Goal: Task Accomplishment & Management: Use online tool/utility

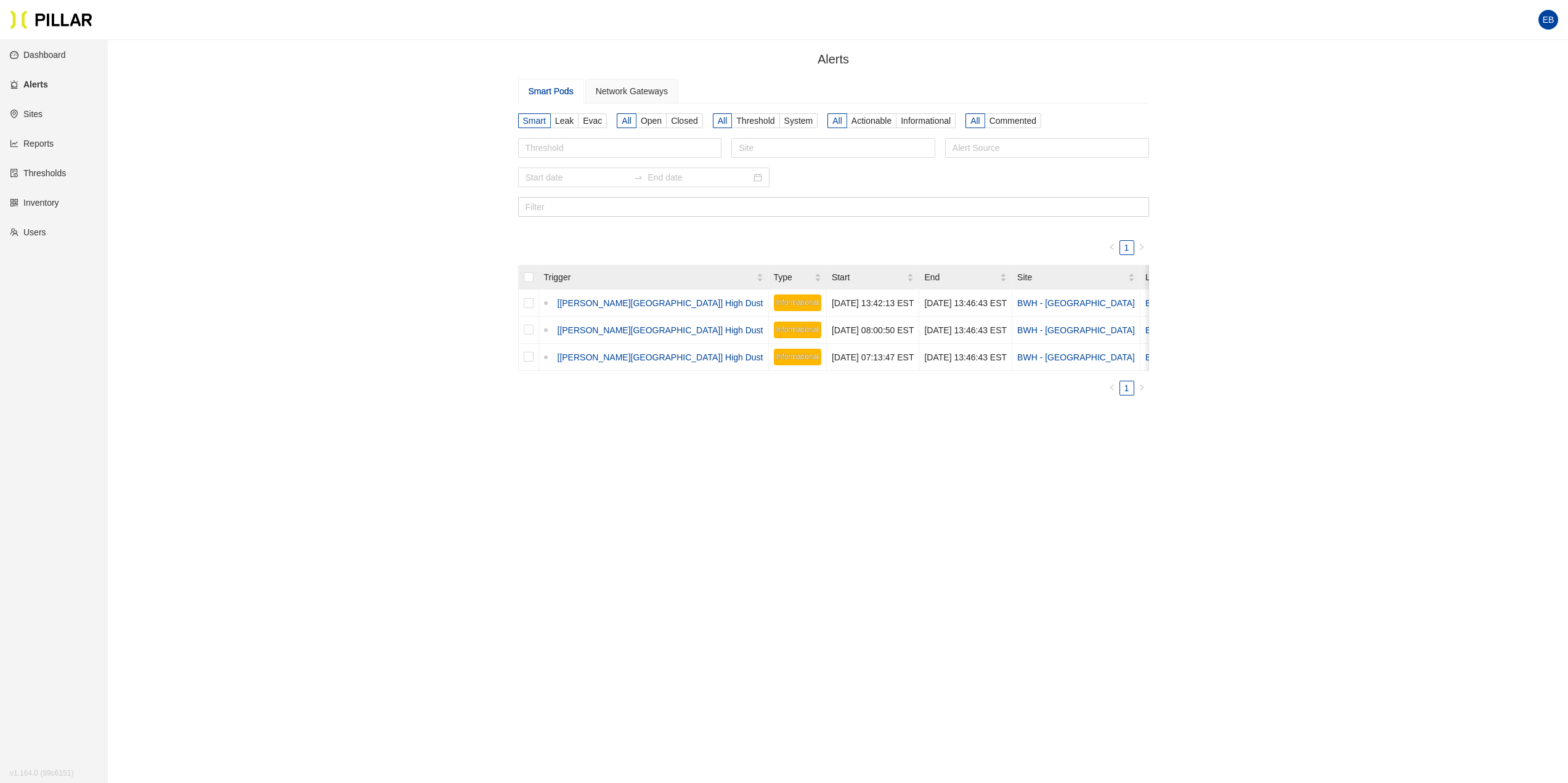
click at [53, 177] on link "Thresholds" at bounding box center [38, 172] width 56 height 10
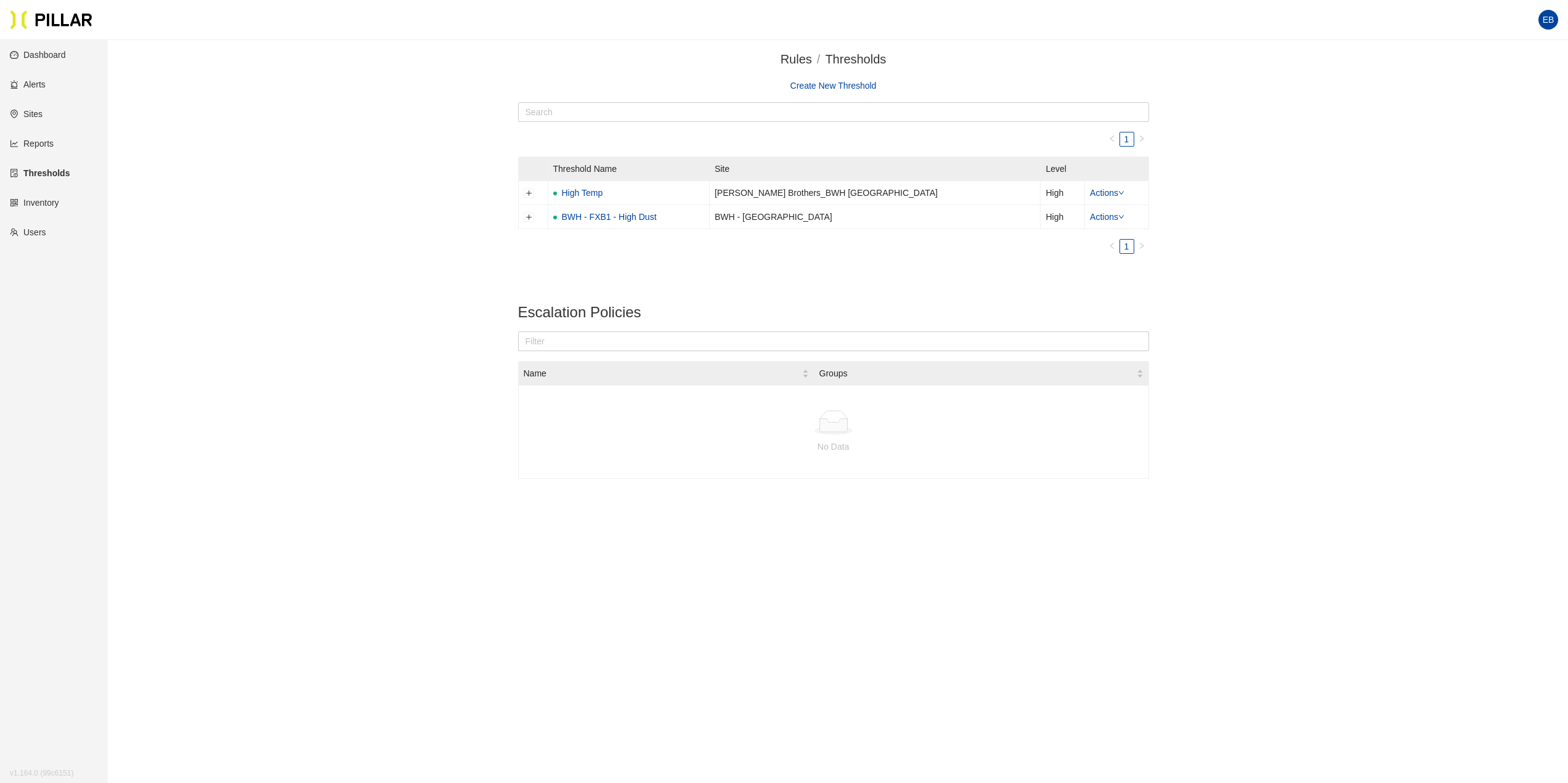
click at [36, 87] on link "Alerts" at bounding box center [28, 84] width 36 height 10
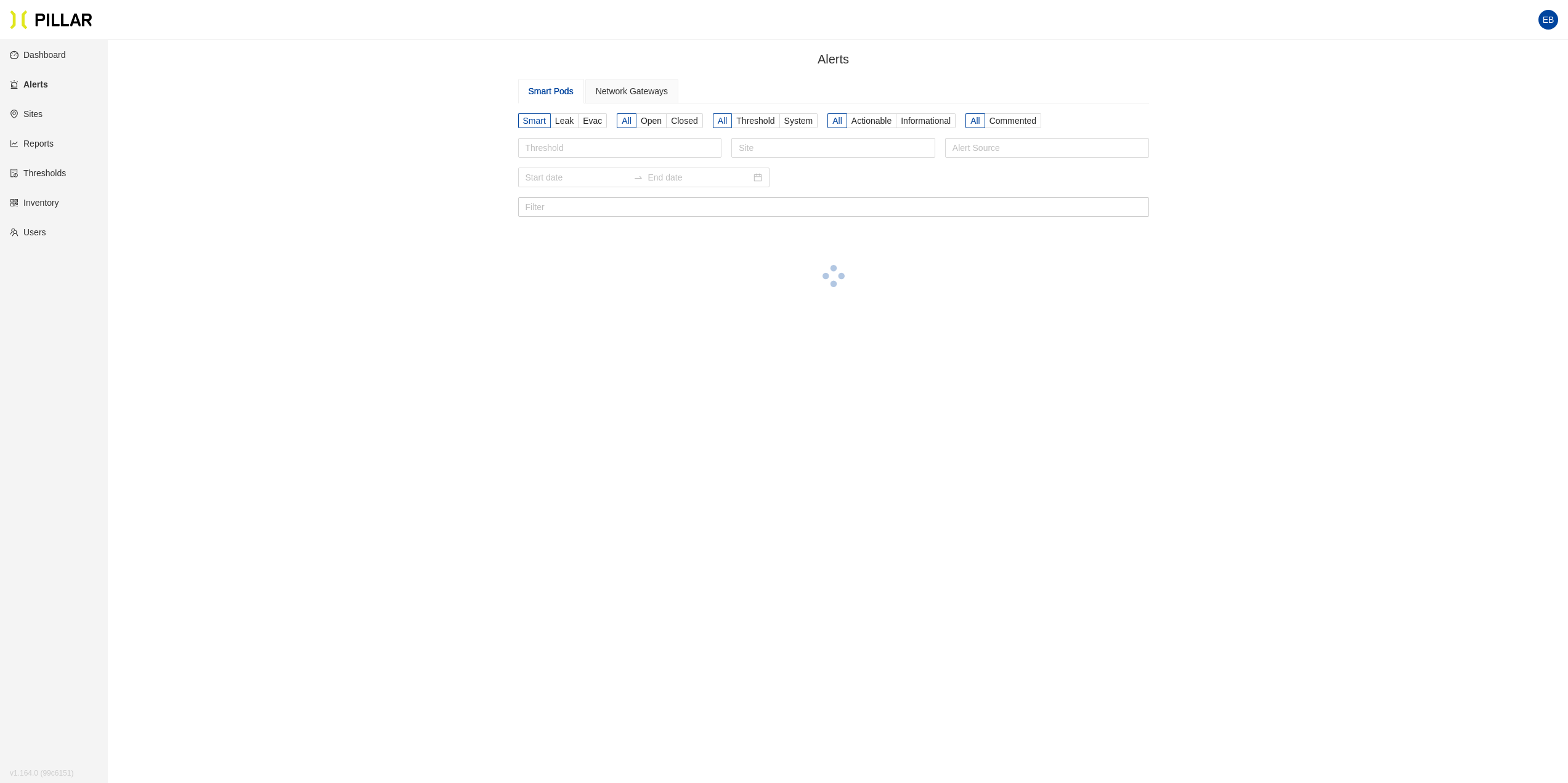
click at [38, 118] on link "Sites" at bounding box center [26, 113] width 33 height 10
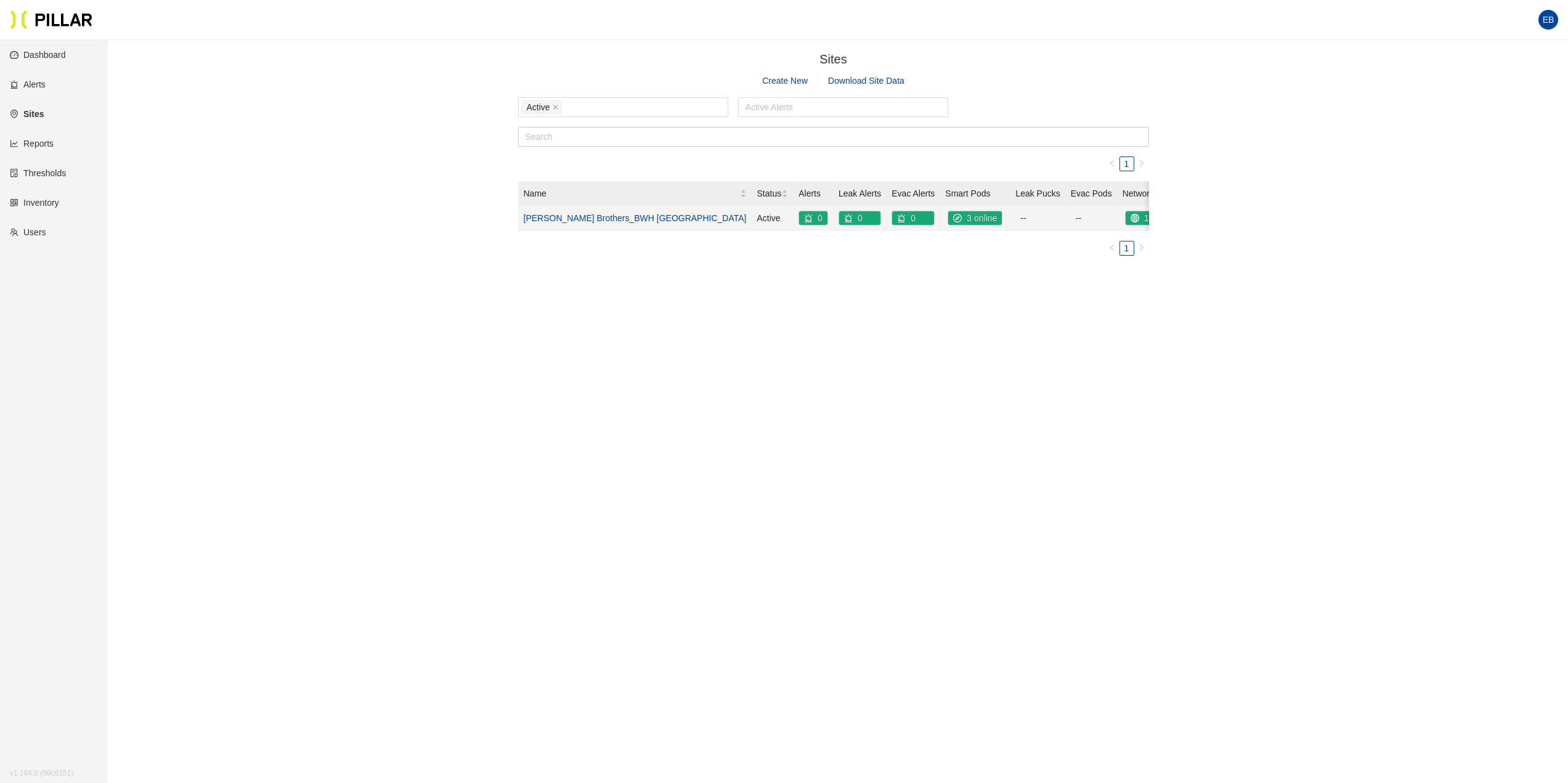
click at [590, 224] on td "[PERSON_NAME] Brothers_BWH [GEOGRAPHIC_DATA]" at bounding box center [635, 218] width 233 height 26
click at [593, 219] on link "[PERSON_NAME] Brothers_BWH [GEOGRAPHIC_DATA]" at bounding box center [635, 218] width 223 height 10
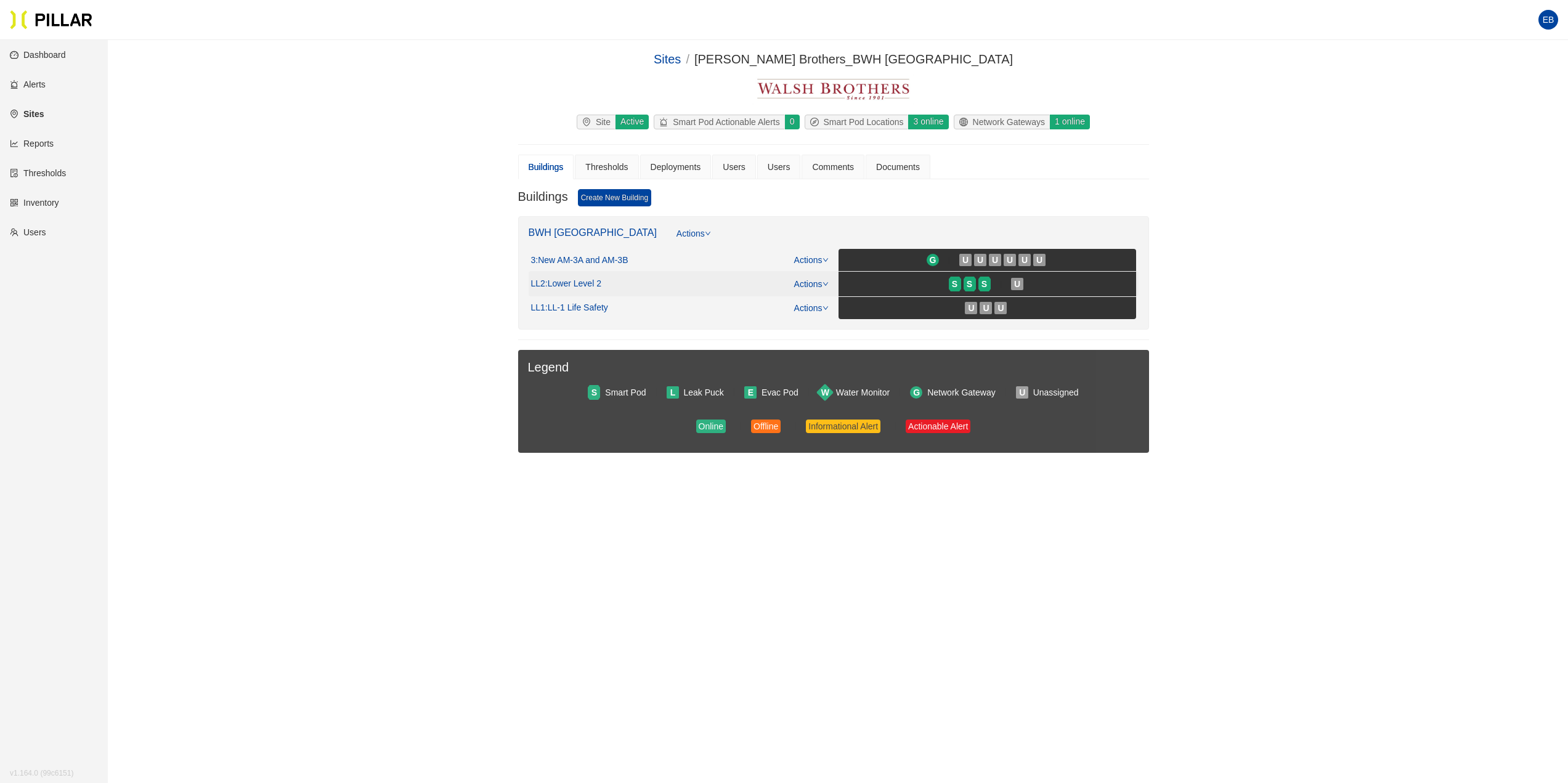
click at [579, 283] on span ": Lower Level 2" at bounding box center [573, 284] width 56 height 11
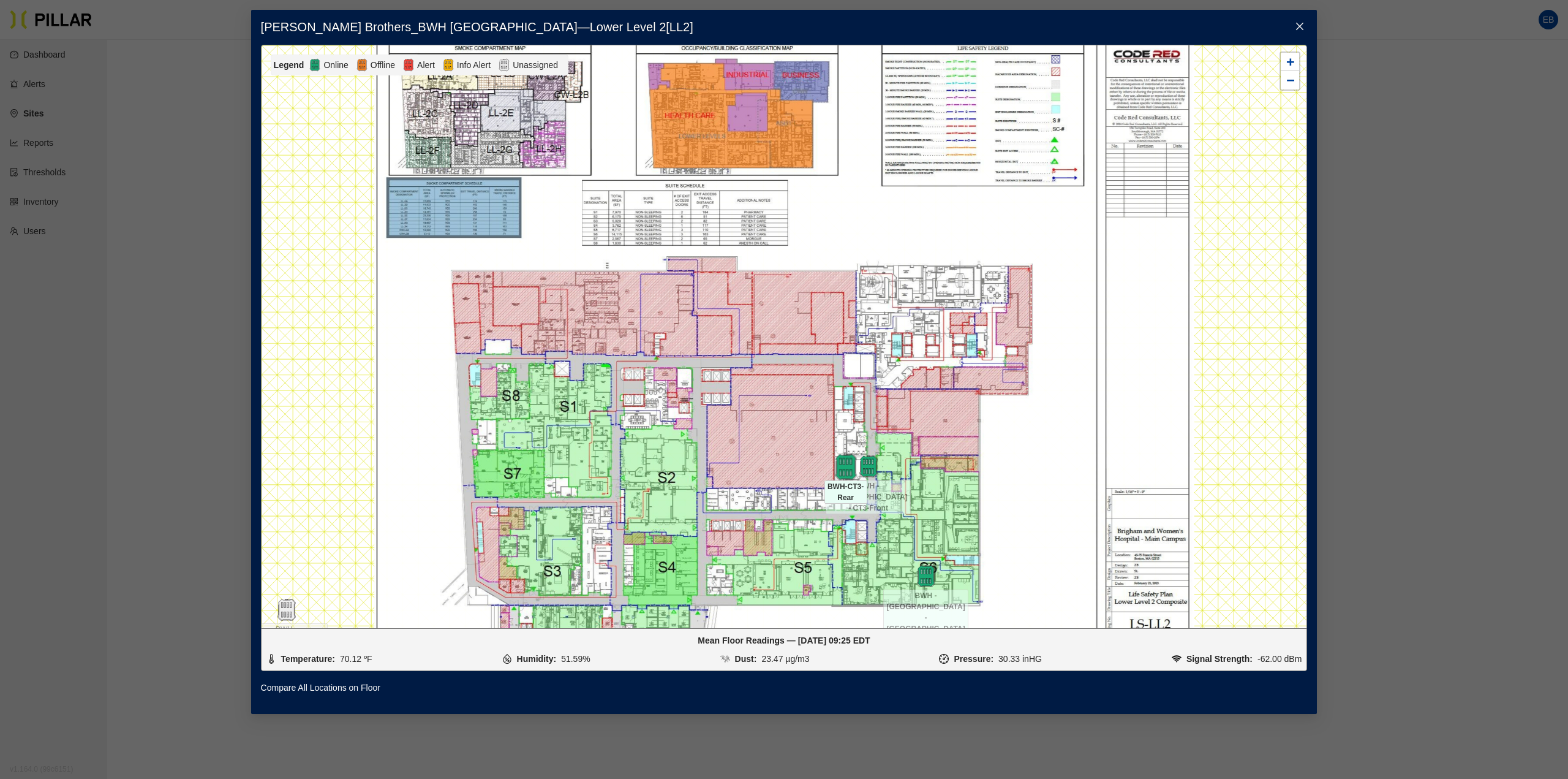
click at [850, 464] on img at bounding box center [845, 466] width 26 height 26
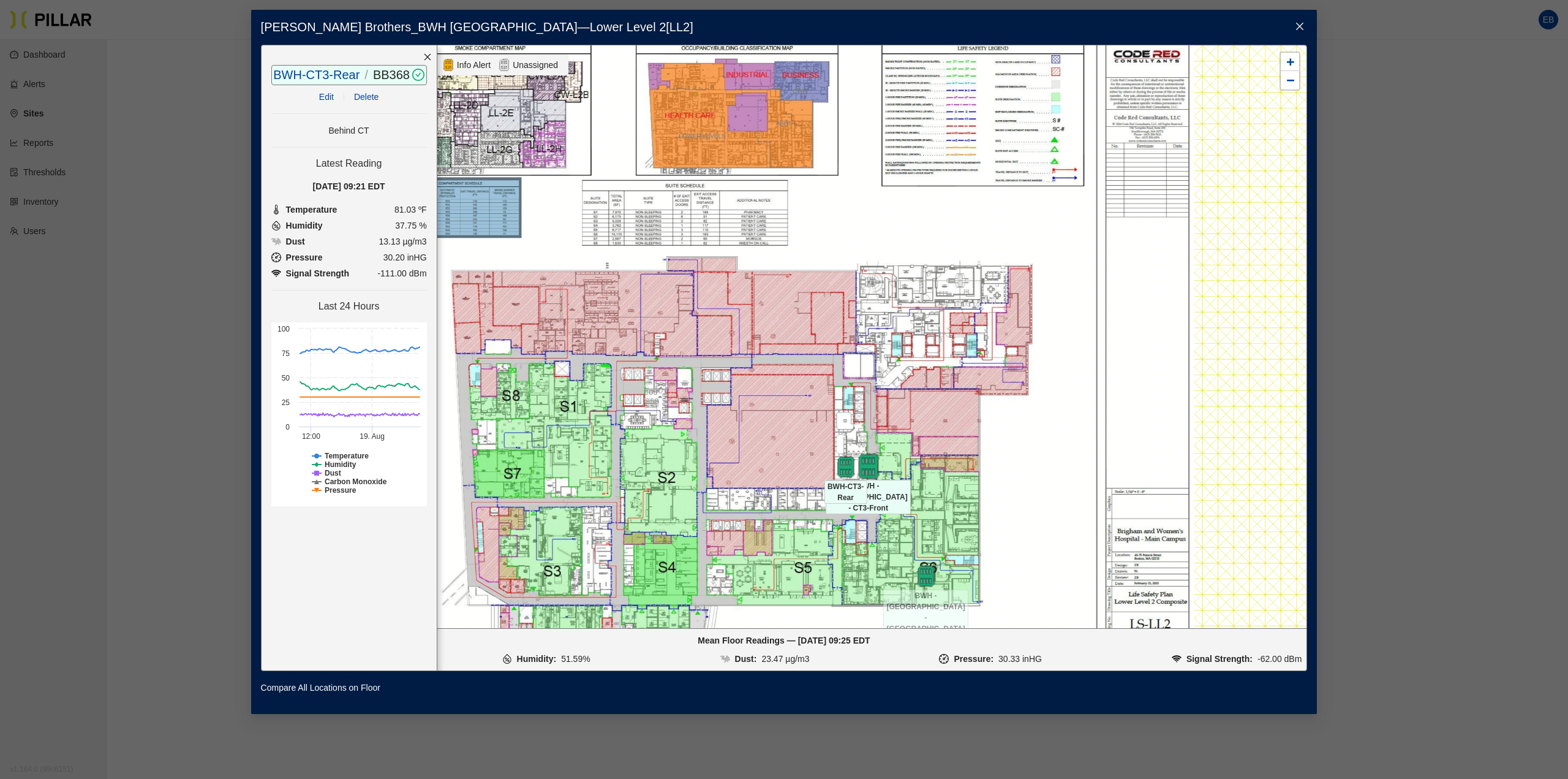
click at [871, 474] on img at bounding box center [868, 466] width 26 height 26
click at [850, 469] on img at bounding box center [845, 466] width 26 height 26
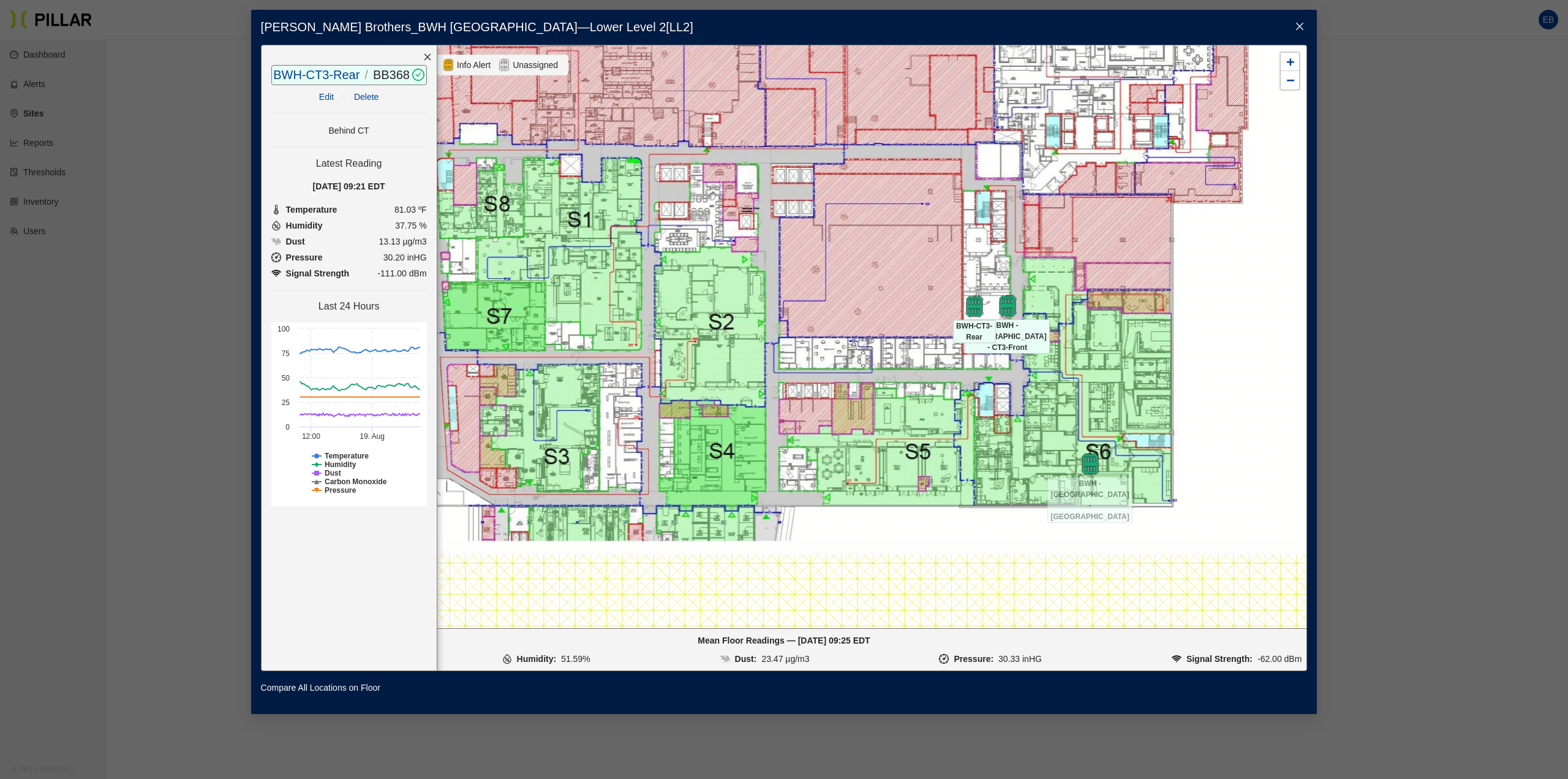
click at [1020, 307] on div at bounding box center [1007, 306] width 43 height 22
click at [1295, 22] on icon "close" at bounding box center [1299, 26] width 10 height 10
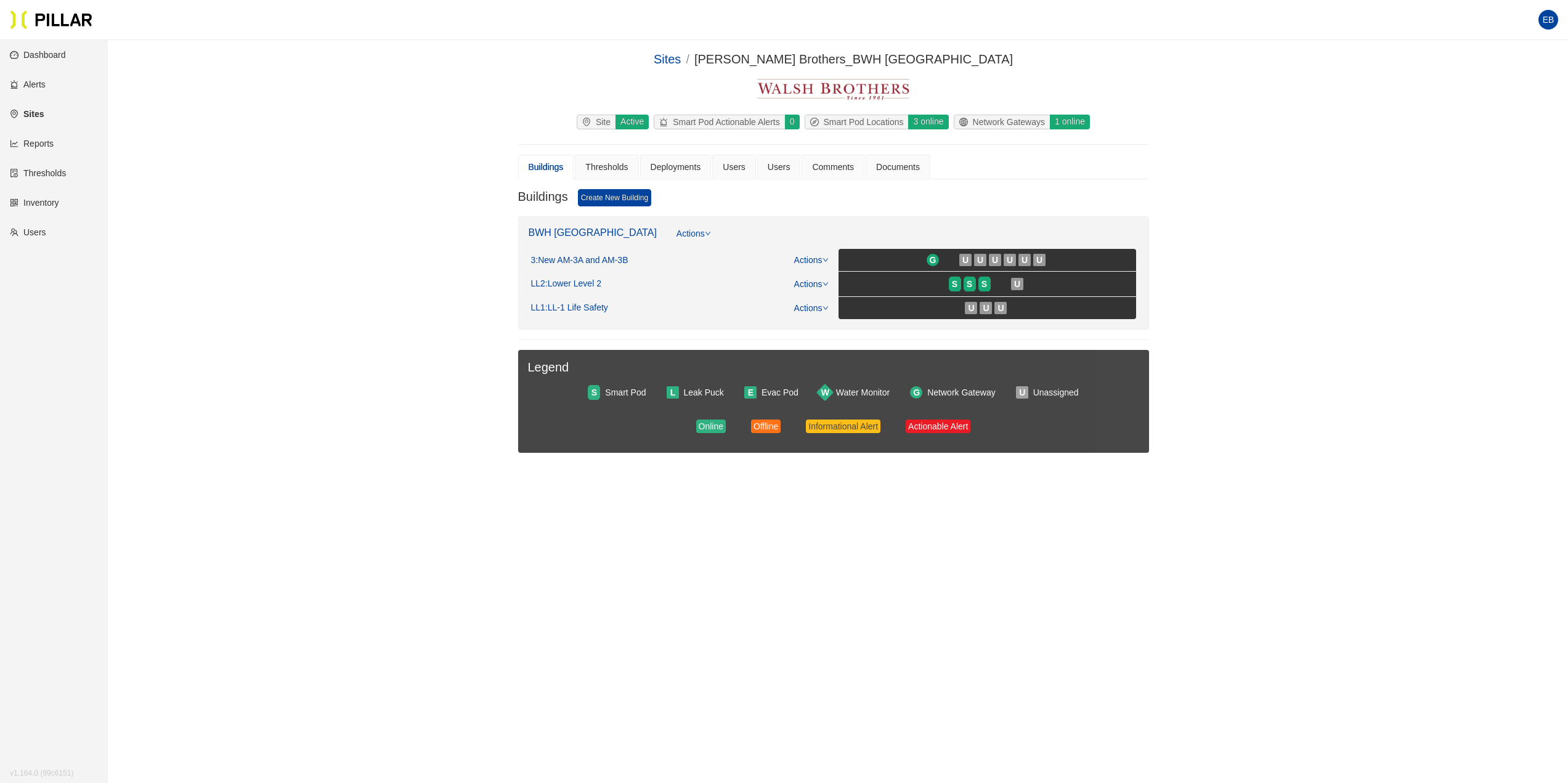
click at [24, 148] on link "Reports" at bounding box center [32, 143] width 44 height 10
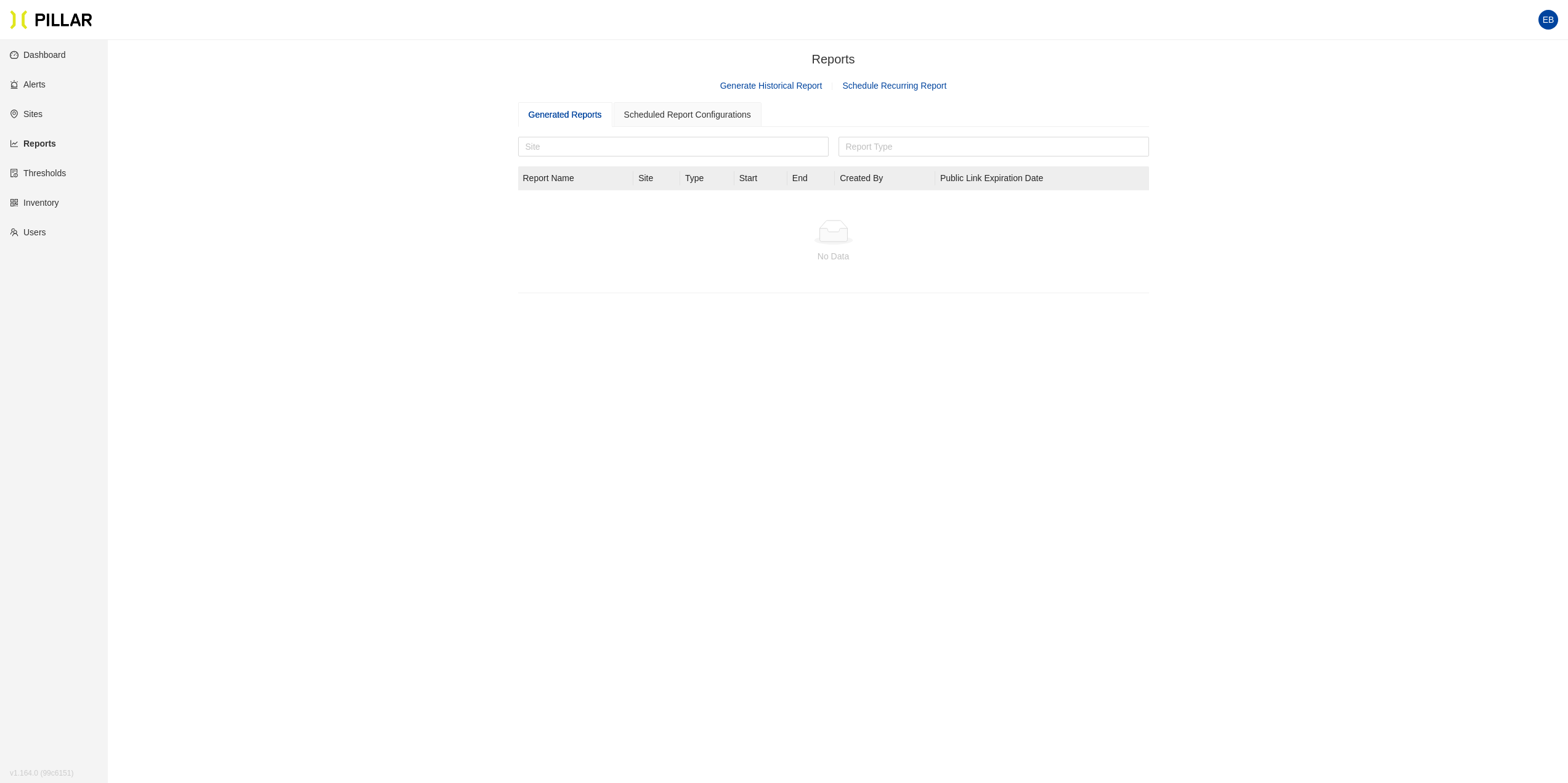
click at [576, 110] on div "Generated Reports" at bounding box center [565, 115] width 74 height 14
click at [782, 85] on link "Generate Historical Report" at bounding box center [771, 86] width 102 height 10
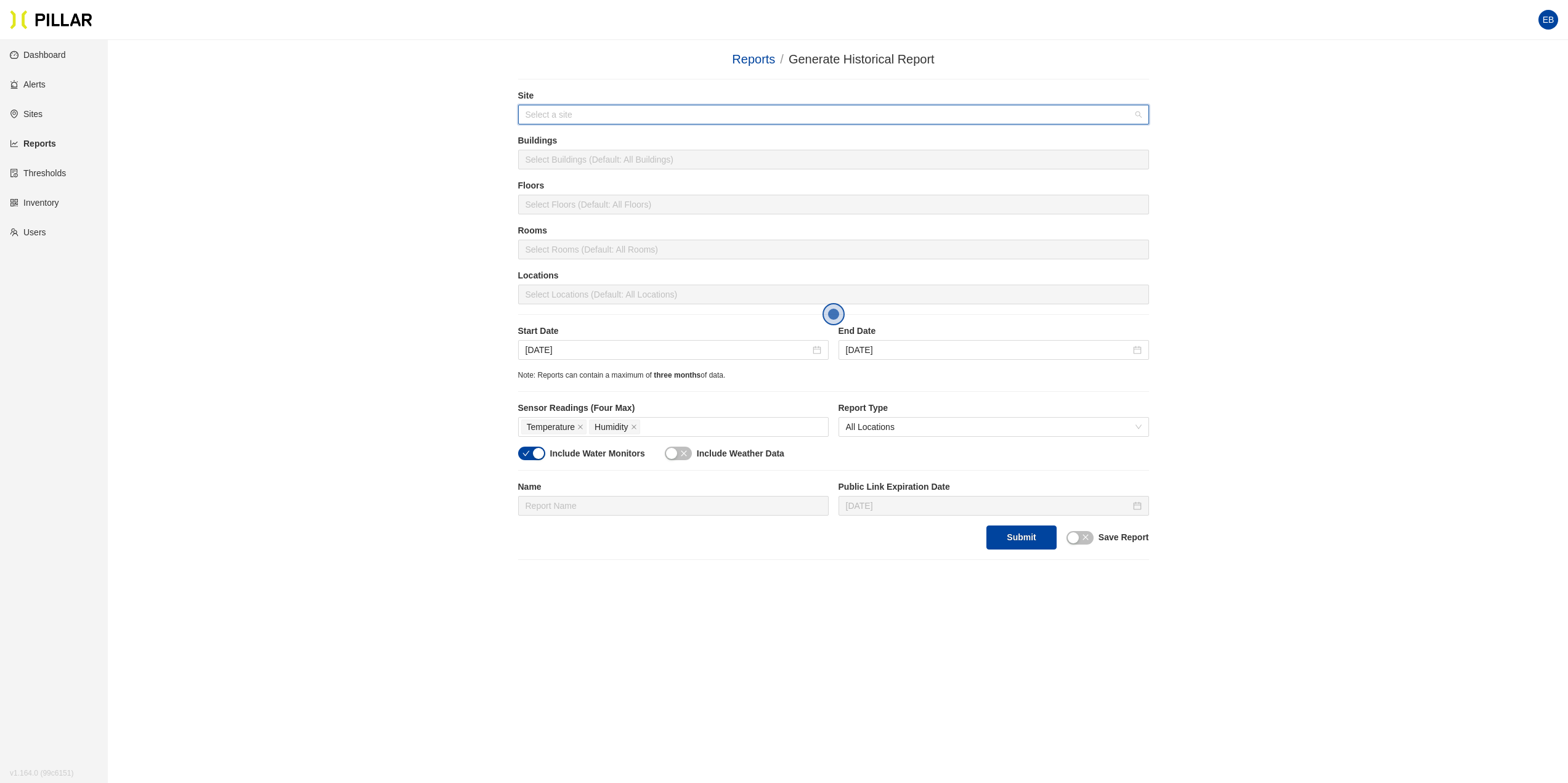
click at [573, 106] on input "search" at bounding box center [829, 114] width 608 height 19
type input "BWH CT3 Data"
click at [450, 167] on div "Reports / Generate Historical Report / Site Buildings Select Buildings (Default…" at bounding box center [833, 305] width 1390 height 510
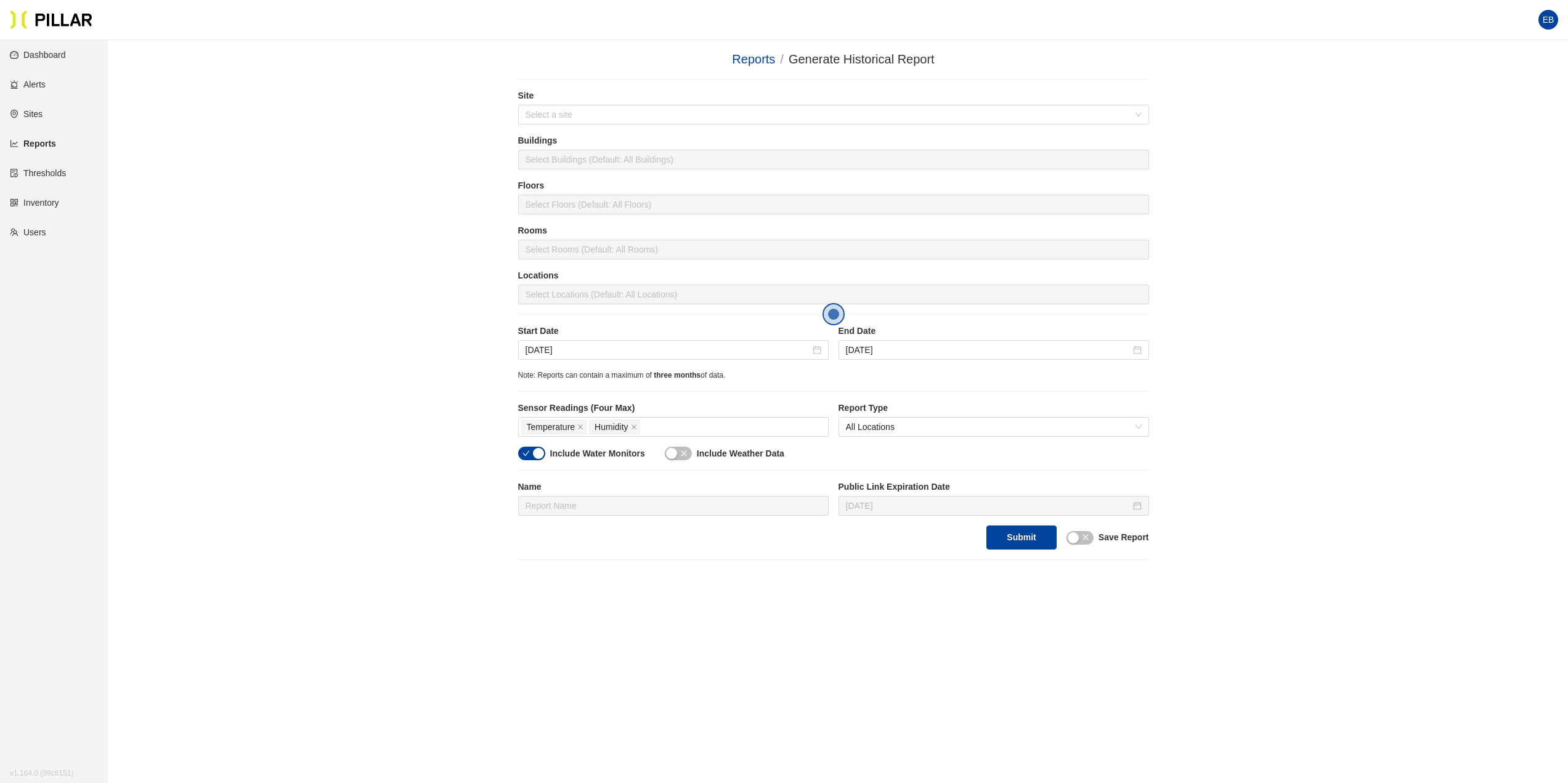
click at [831, 314] on span "Open the dialog" at bounding box center [834, 314] width 21 height 21
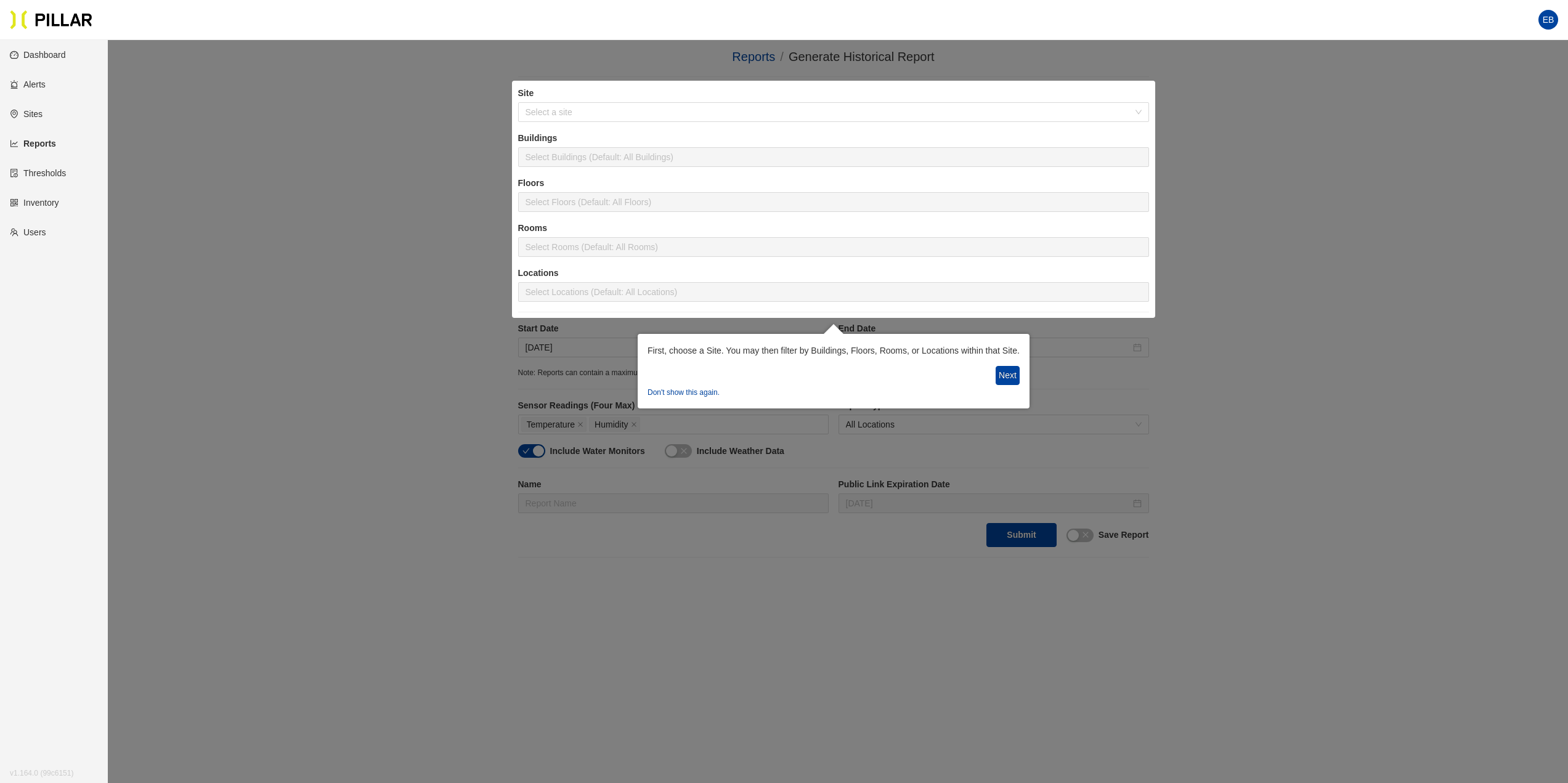
scroll to position [31, 0]
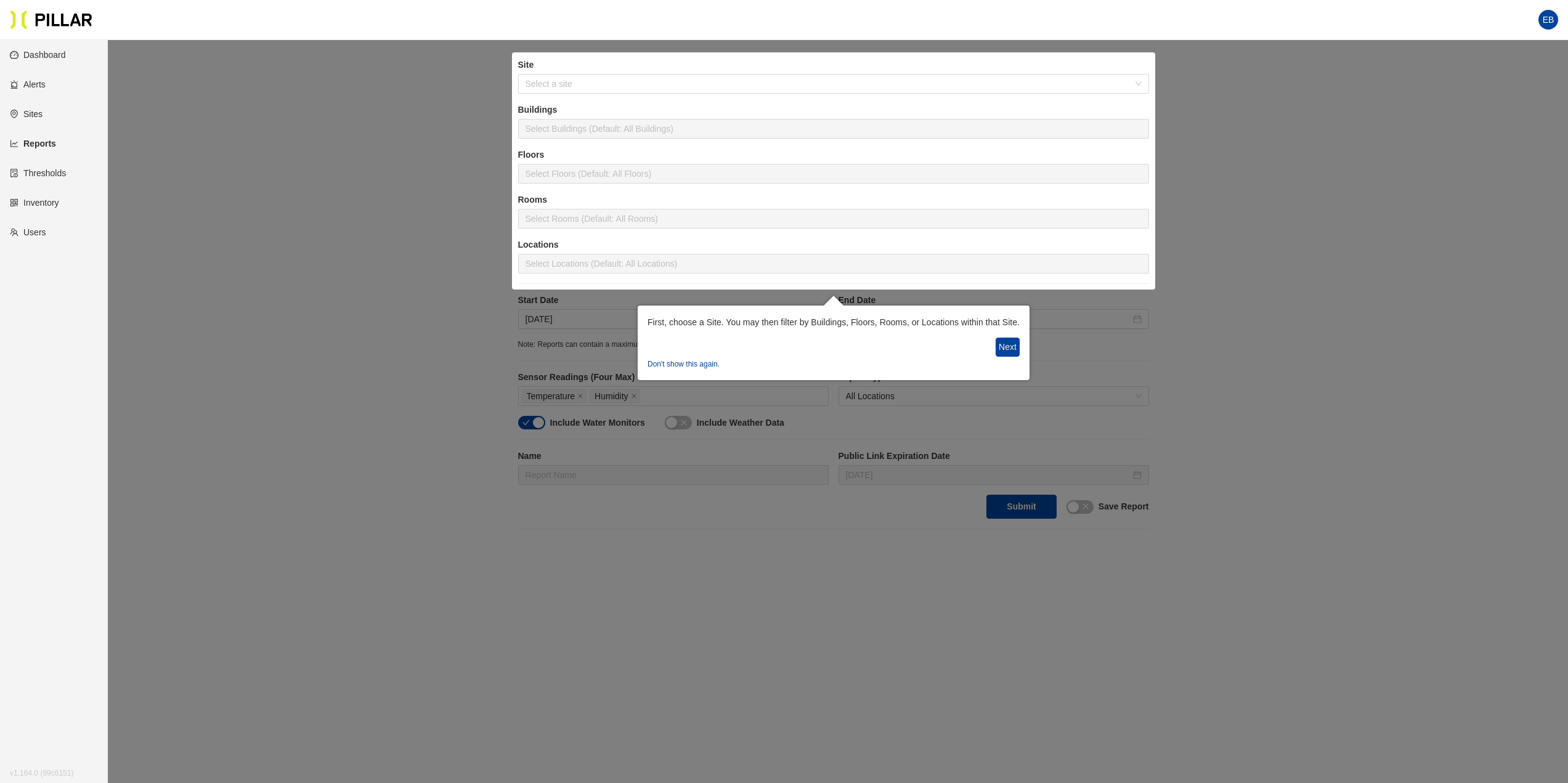
click at [607, 82] on div at bounding box center [833, 171] width 643 height 237
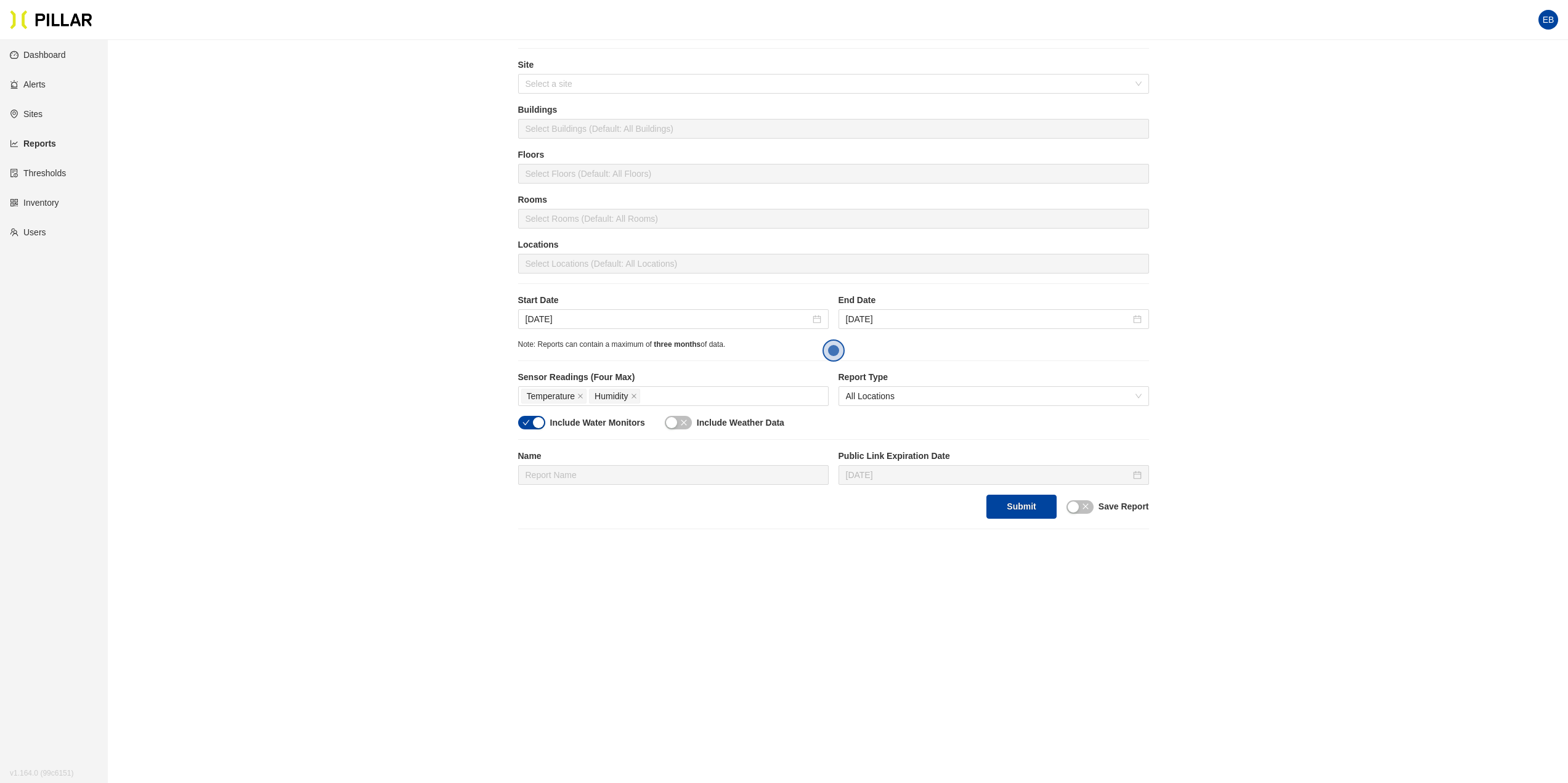
scroll to position [40, 0]
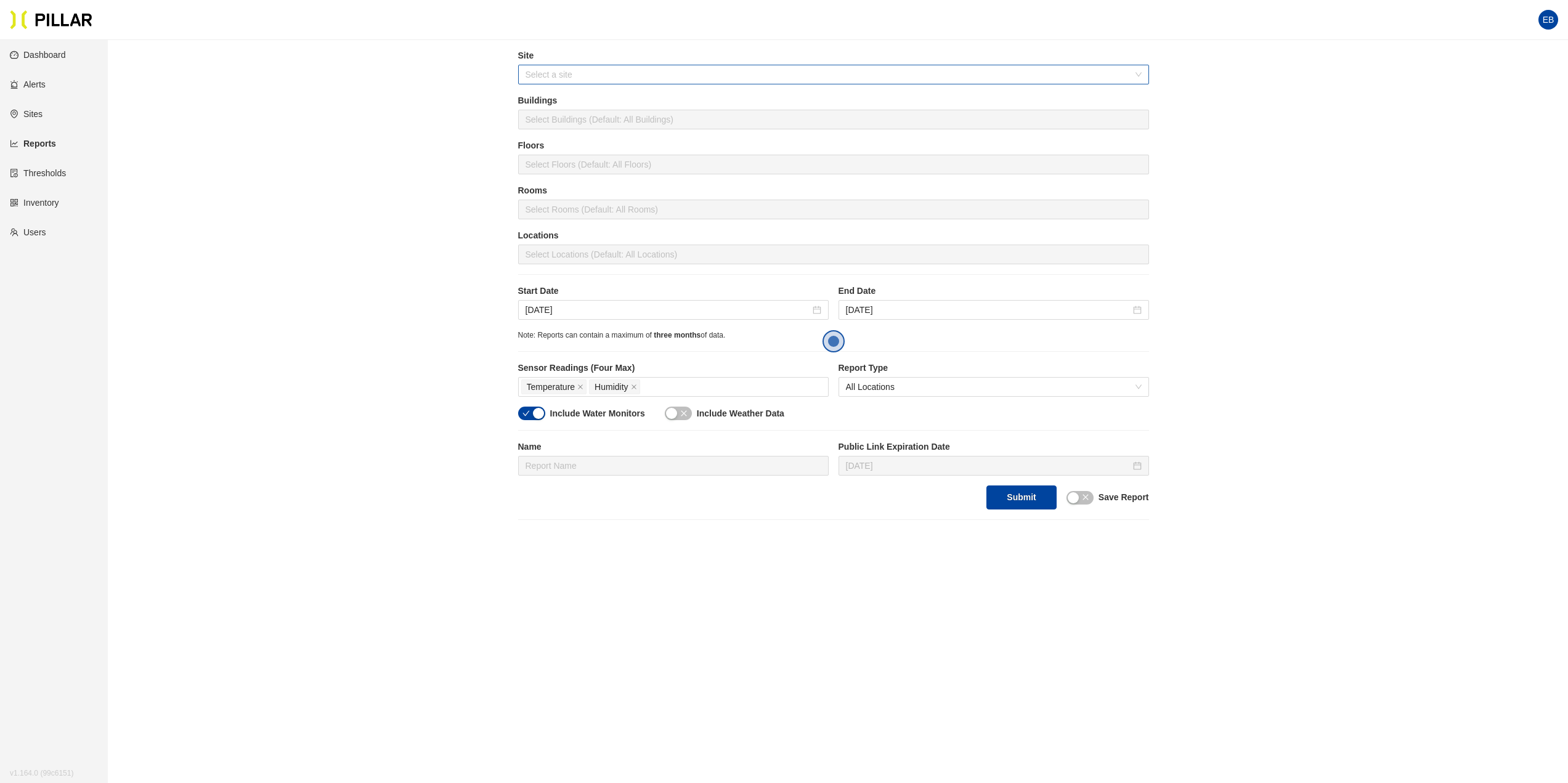
click at [607, 80] on input "search" at bounding box center [829, 74] width 608 height 19
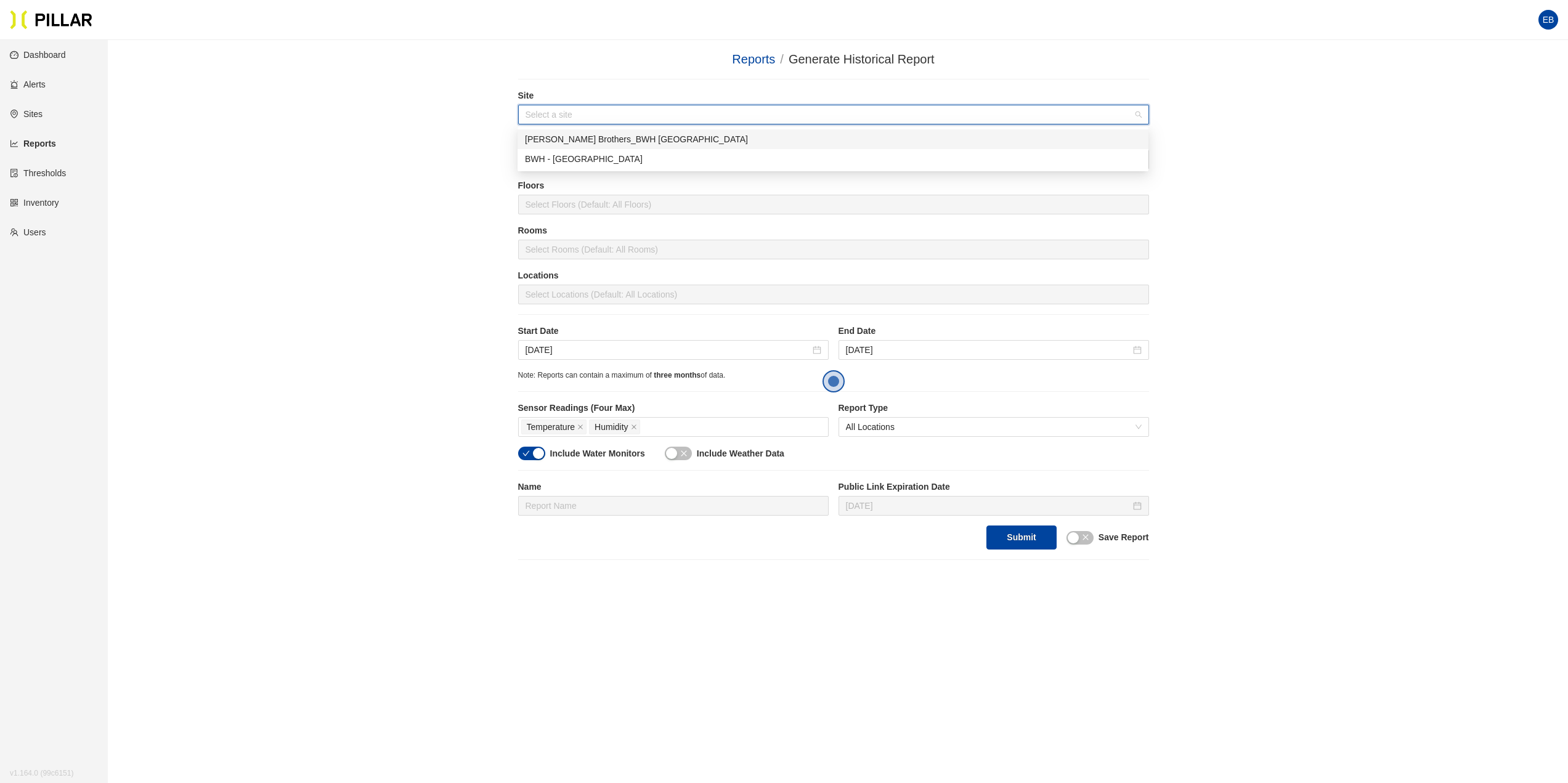
click at [616, 139] on div "[PERSON_NAME] Brothers_BWH [GEOGRAPHIC_DATA]" at bounding box center [833, 140] width 616 height 14
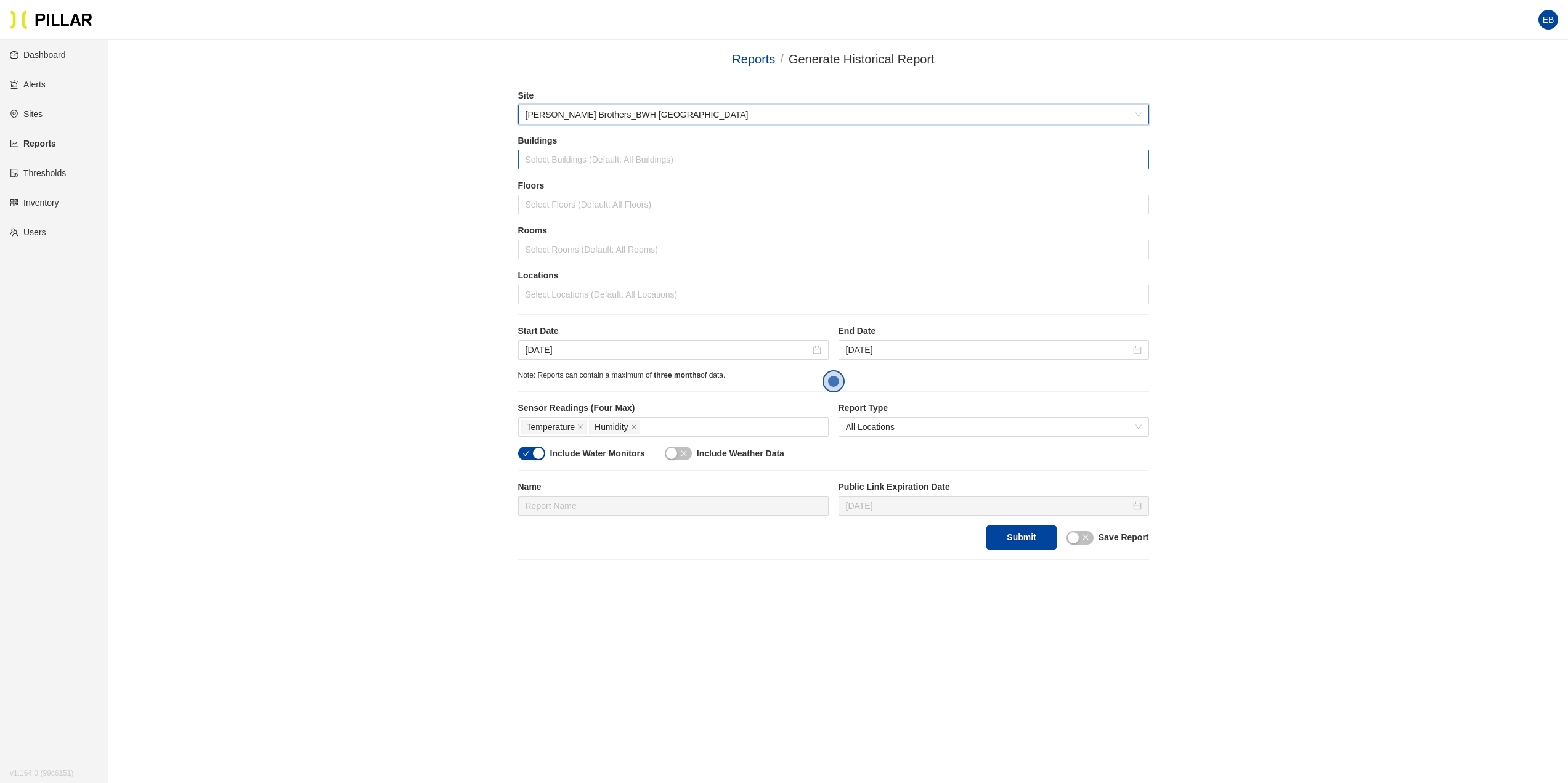
click at [617, 153] on div at bounding box center [834, 159] width 625 height 17
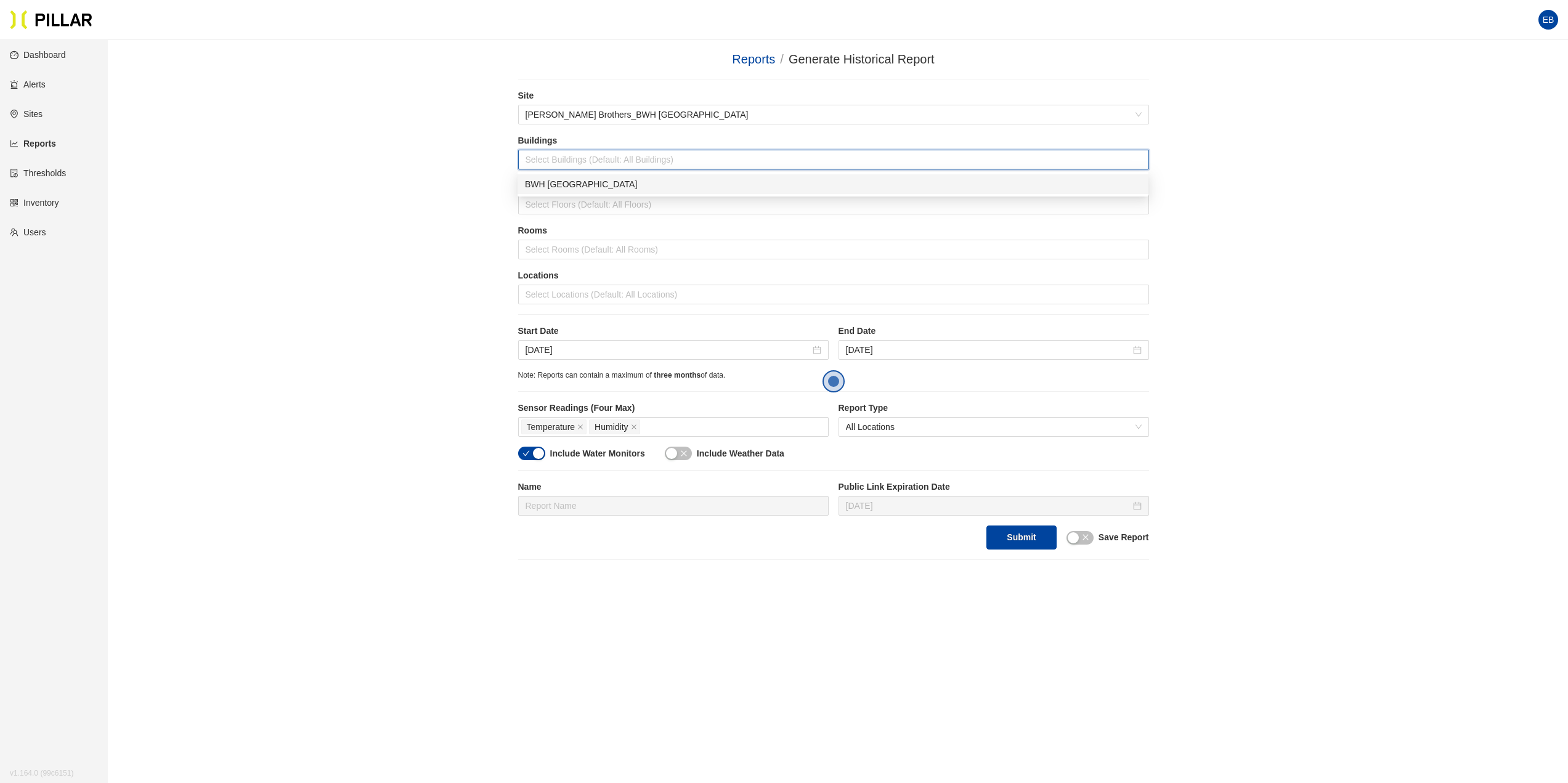
click at [597, 188] on div "BWH [GEOGRAPHIC_DATA]" at bounding box center [833, 184] width 616 height 14
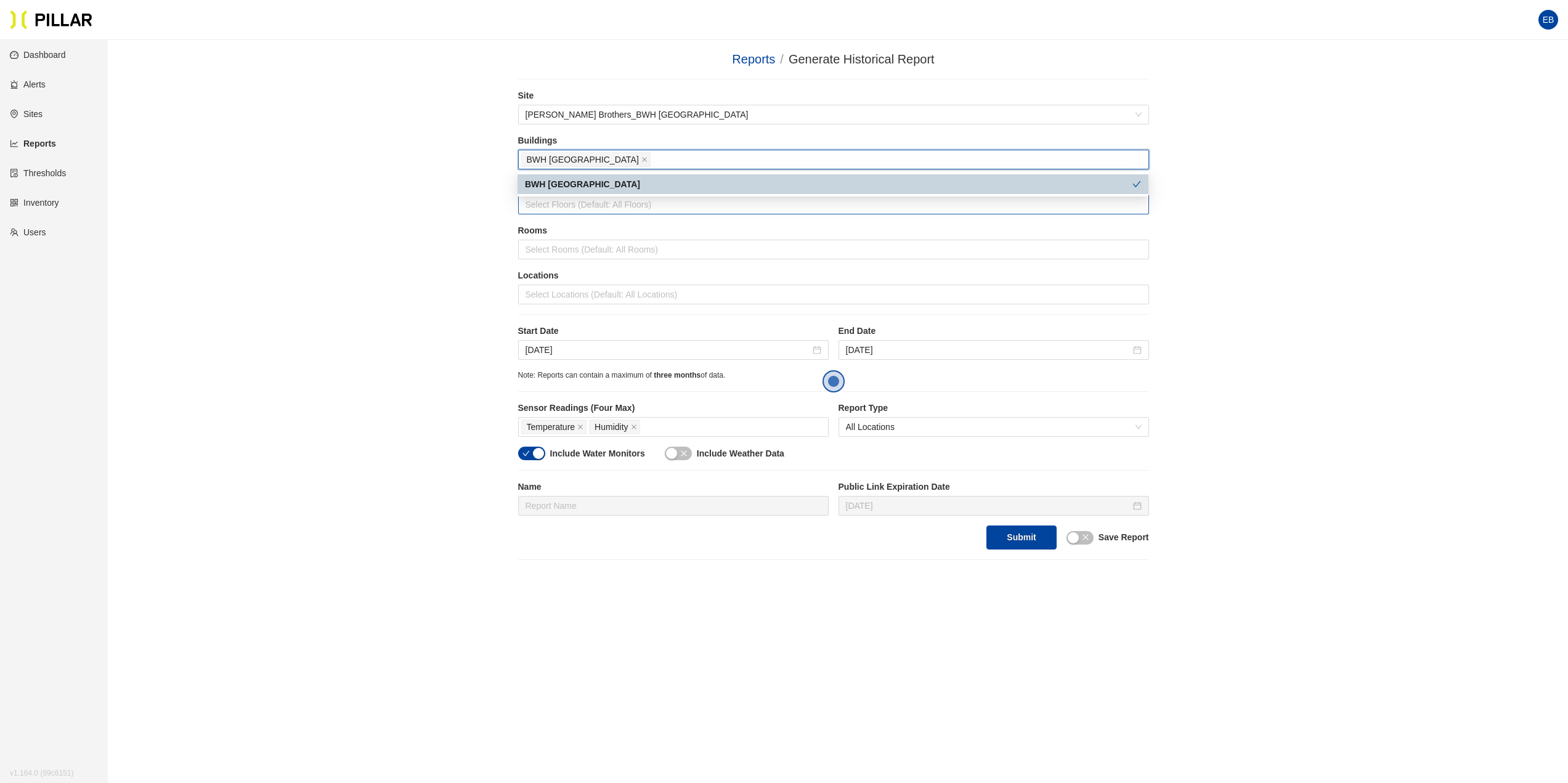
click at [601, 212] on div at bounding box center [834, 204] width 625 height 17
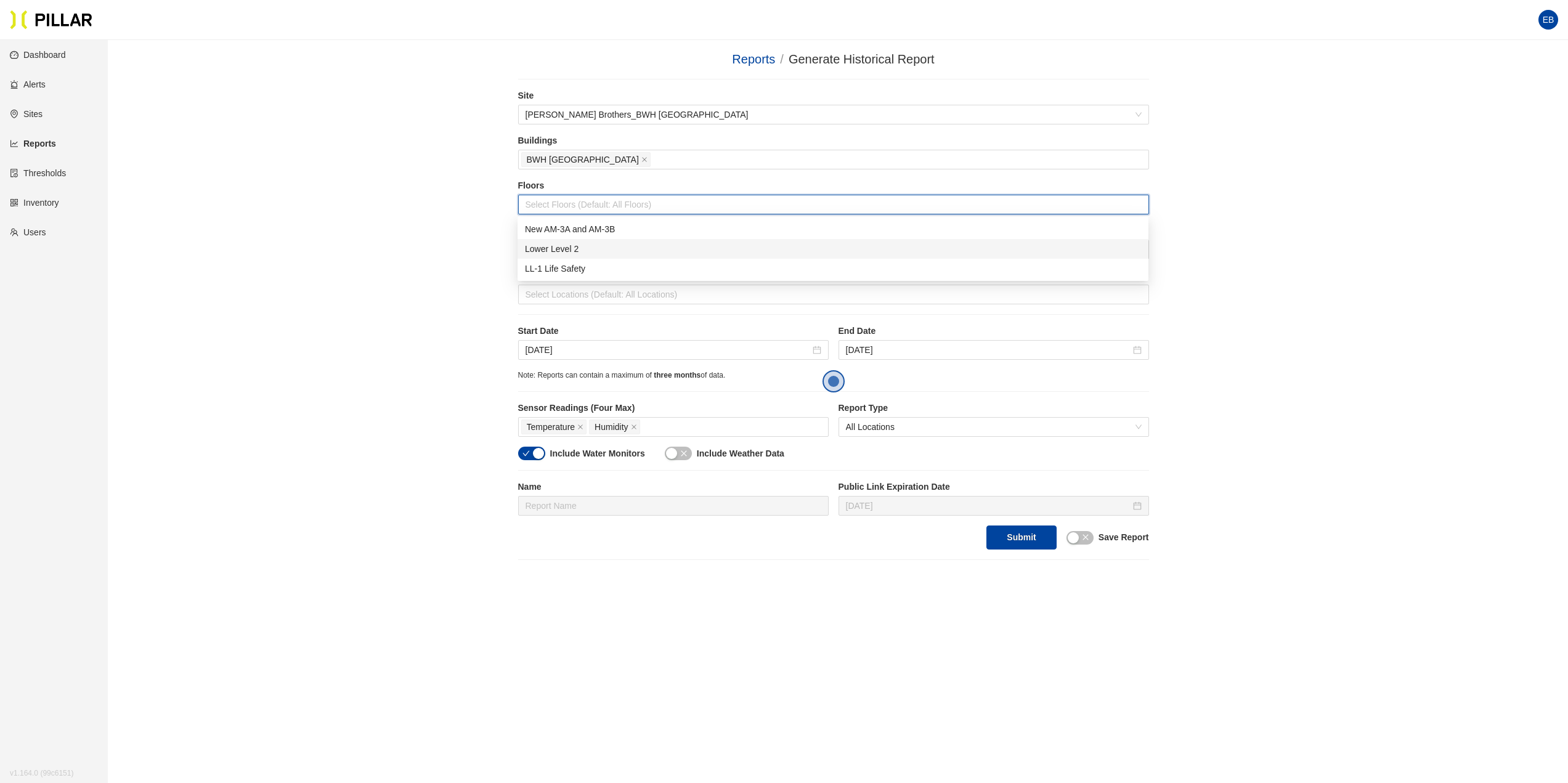
click at [573, 242] on div "Lower Level 2" at bounding box center [833, 249] width 616 height 14
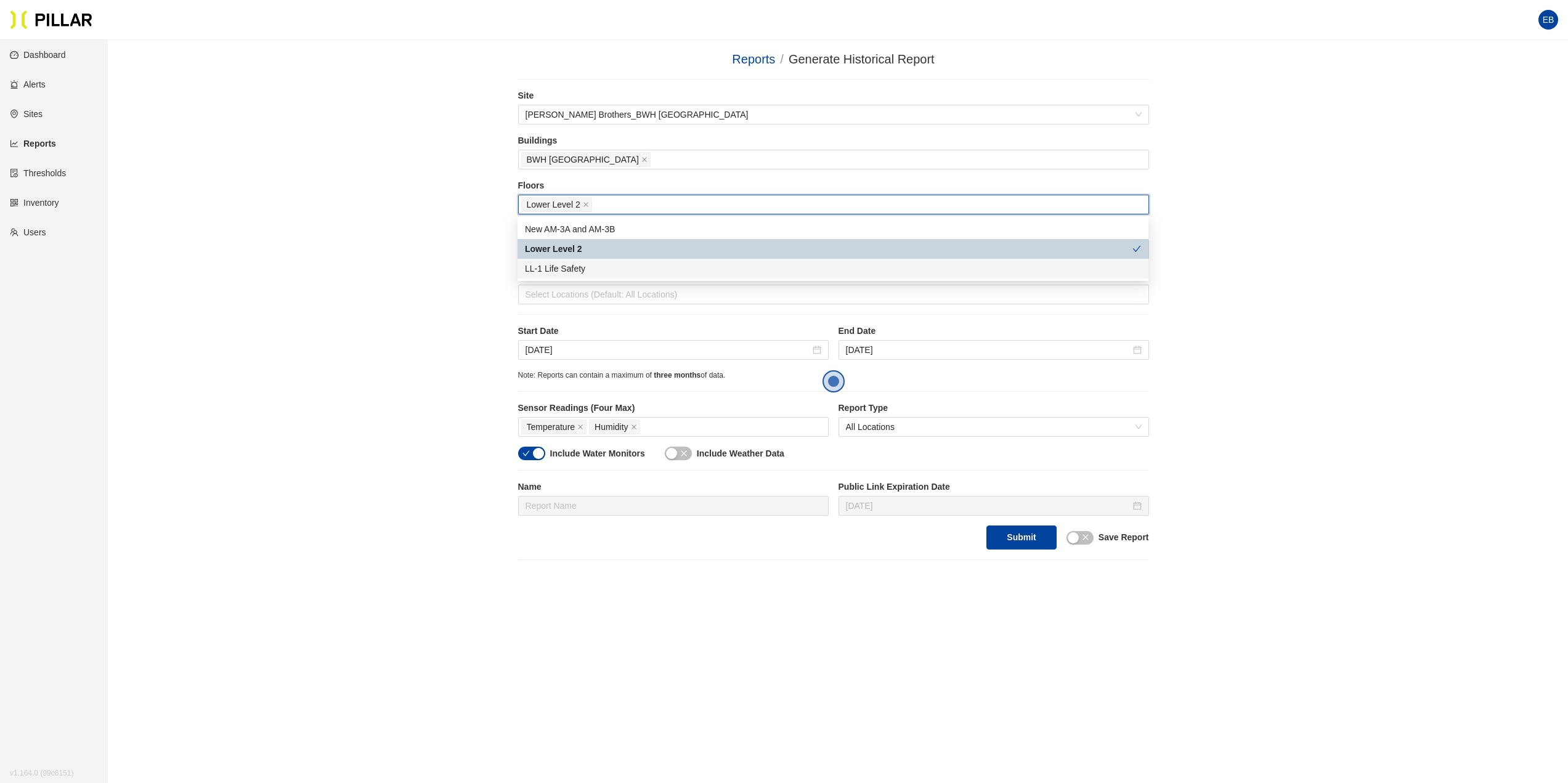
click at [368, 248] on div "Reports / Generate Historical Report / Site [PERSON_NAME] Brothers_BWH [GEOGRAP…" at bounding box center [833, 305] width 1390 height 510
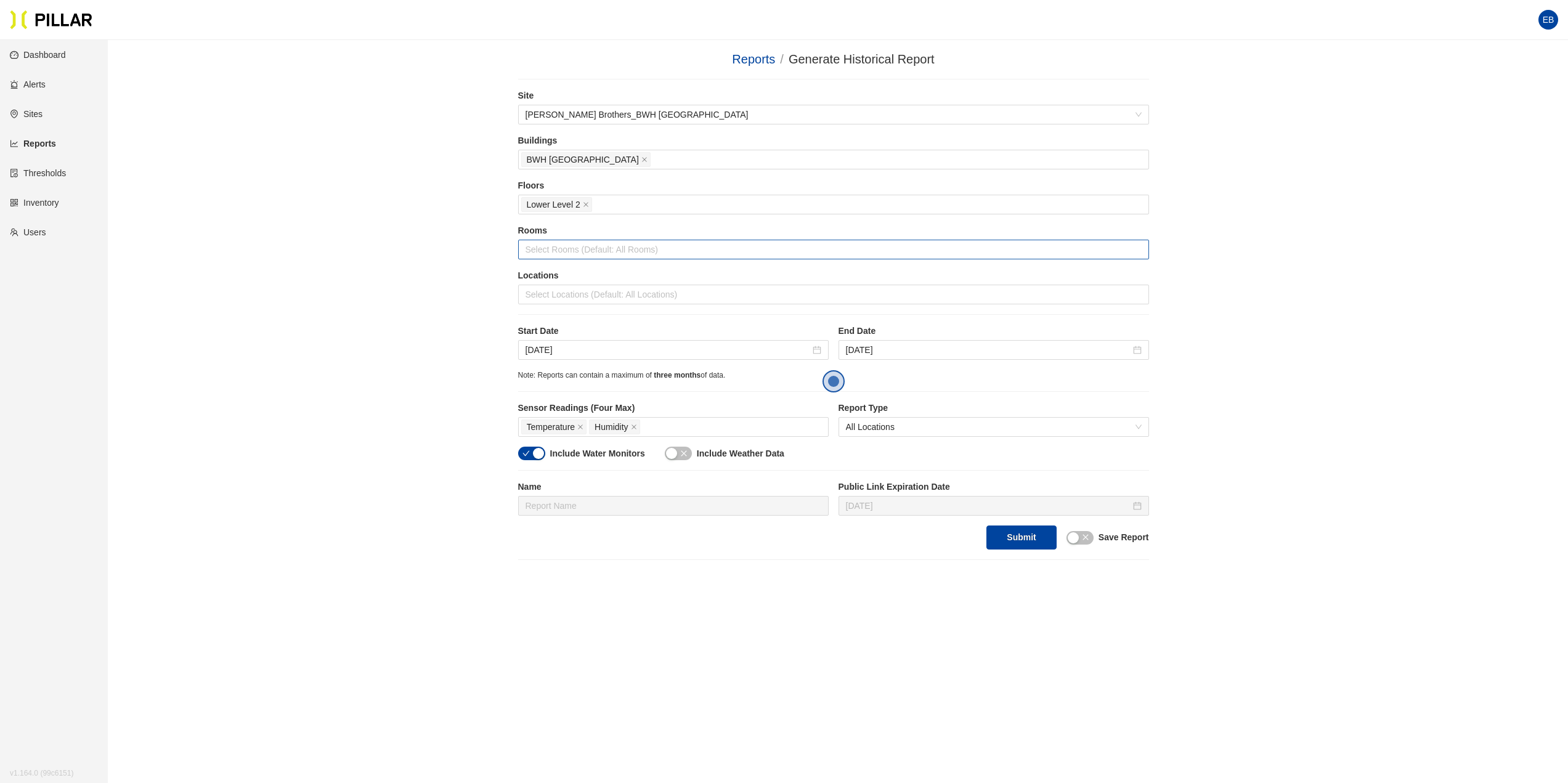
click at [587, 255] on div at bounding box center [834, 249] width 625 height 17
click at [459, 272] on div "Reports / Generate Historical Report / Site [PERSON_NAME] Brothers_BWH [GEOGRAP…" at bounding box center [833, 305] width 1390 height 510
click at [559, 301] on div at bounding box center [834, 294] width 625 height 17
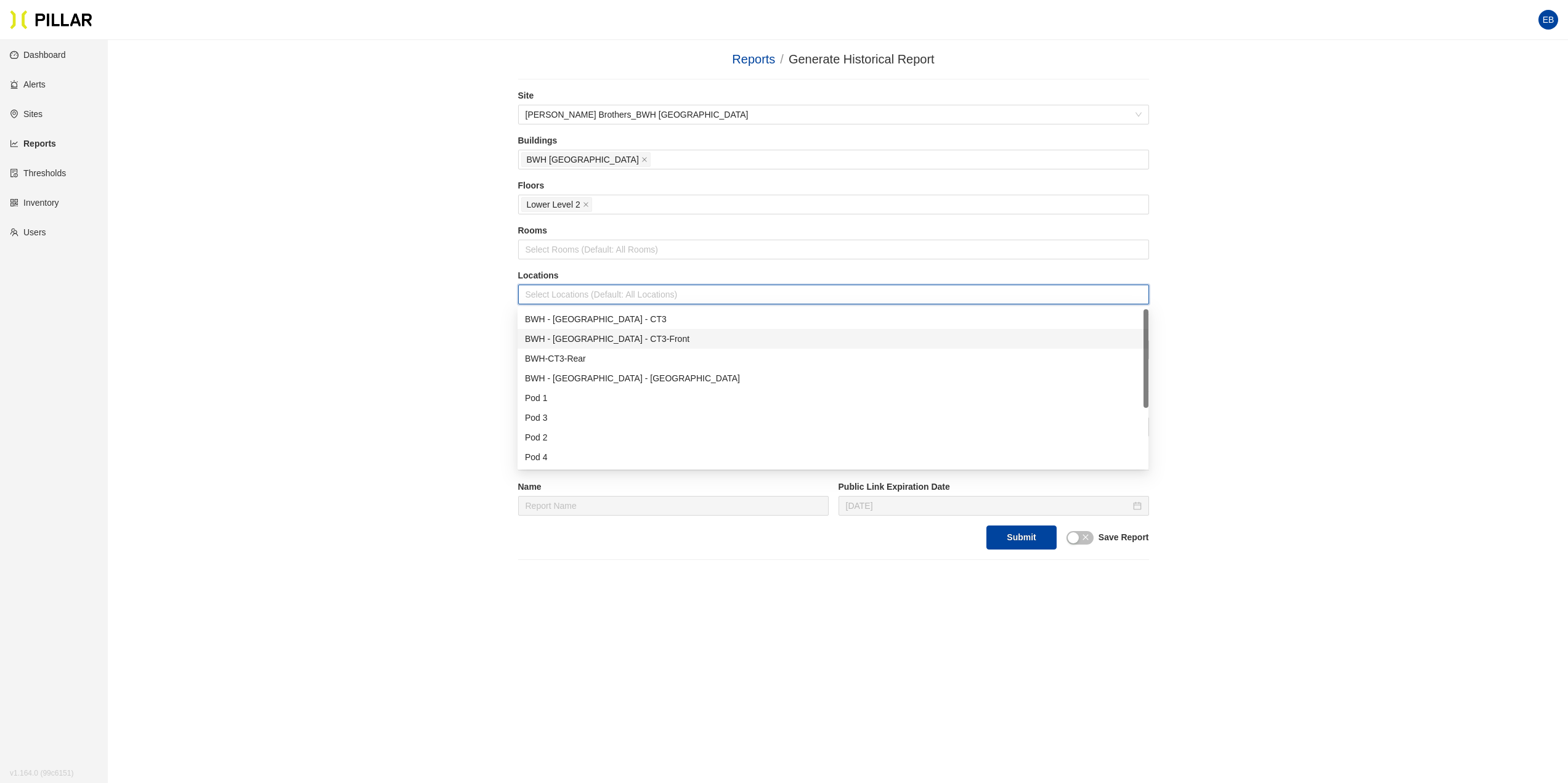
click at [605, 342] on div "BWH - [GEOGRAPHIC_DATA] - CT3-Front" at bounding box center [833, 339] width 616 height 14
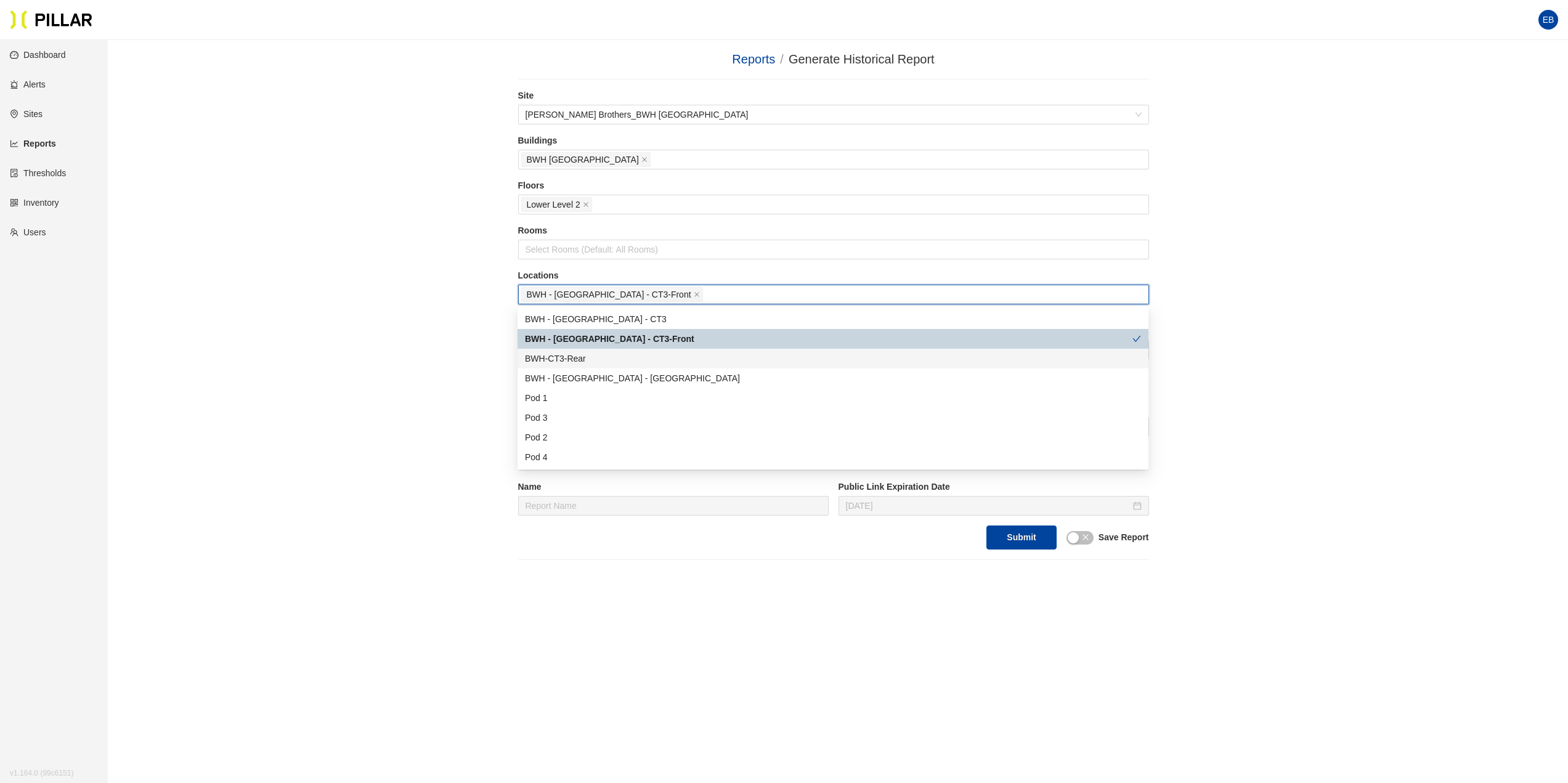
click at [566, 355] on div "BWH-CT3-Rear" at bounding box center [833, 358] width 616 height 14
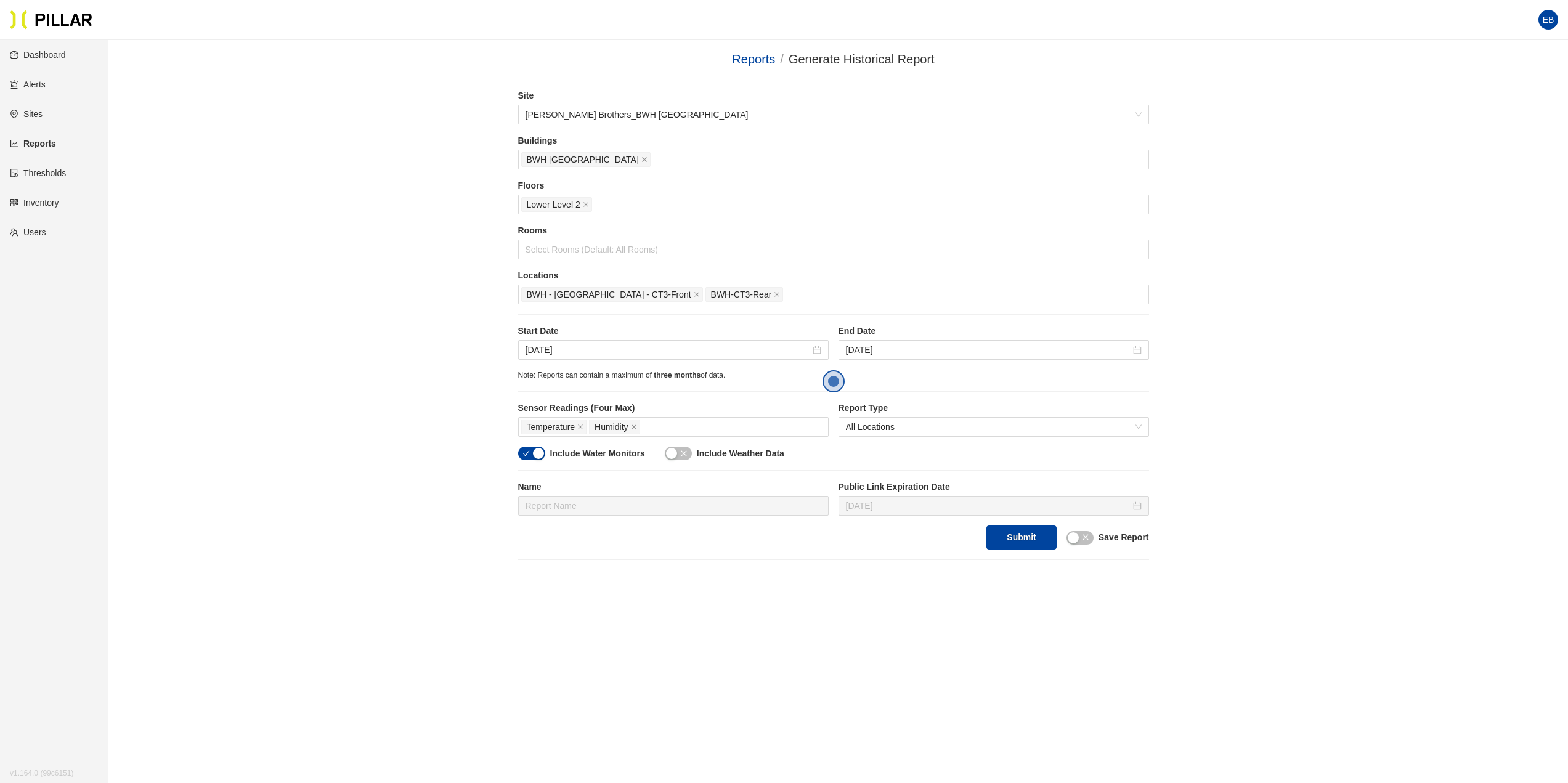
click at [377, 333] on div "Reports / Generate Historical Report / Site [PERSON_NAME] Brothers_BWH Boston B…" at bounding box center [833, 305] width 1390 height 510
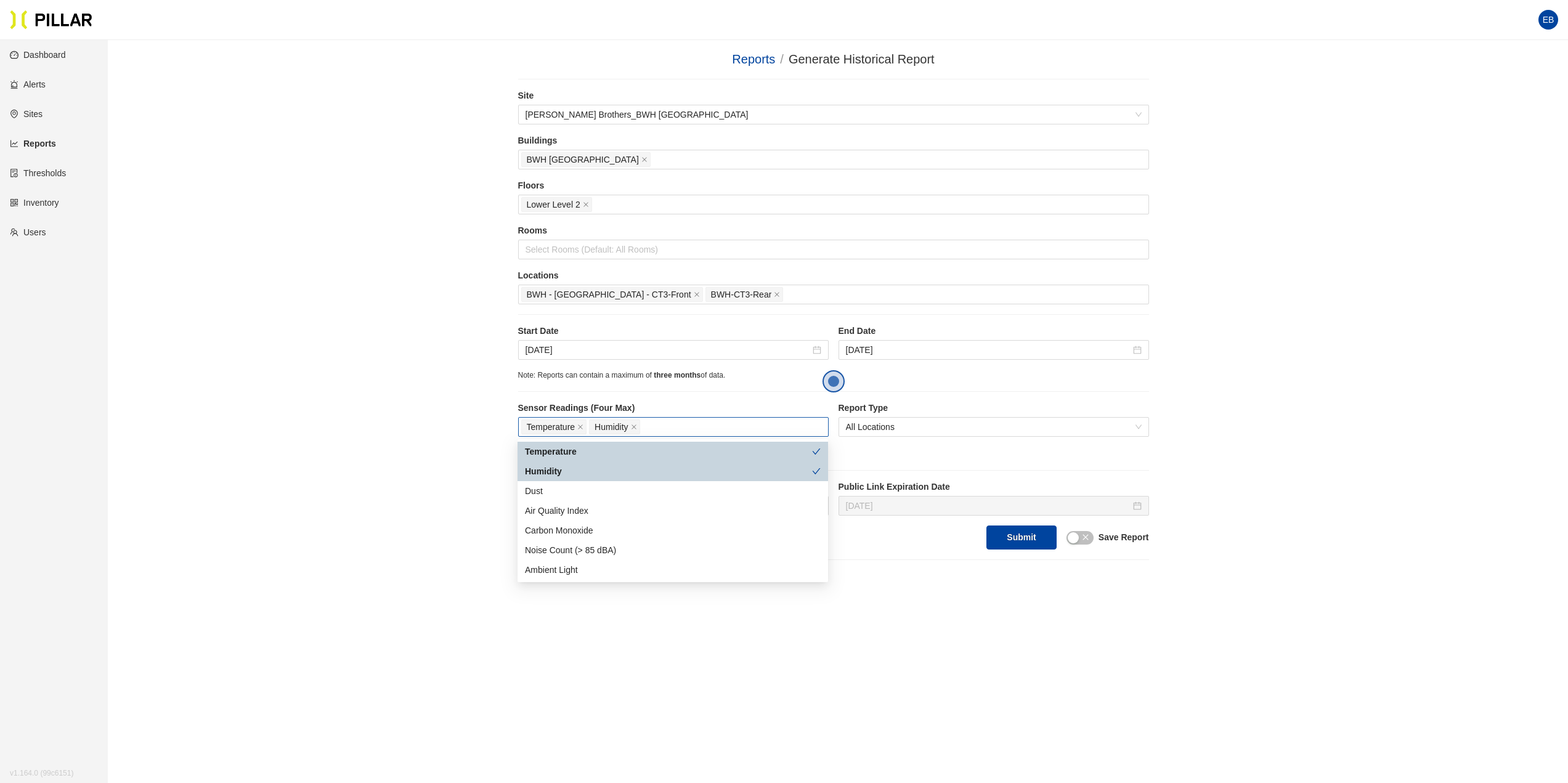
click at [665, 431] on div "Temperature Humidity" at bounding box center [674, 426] width 305 height 17
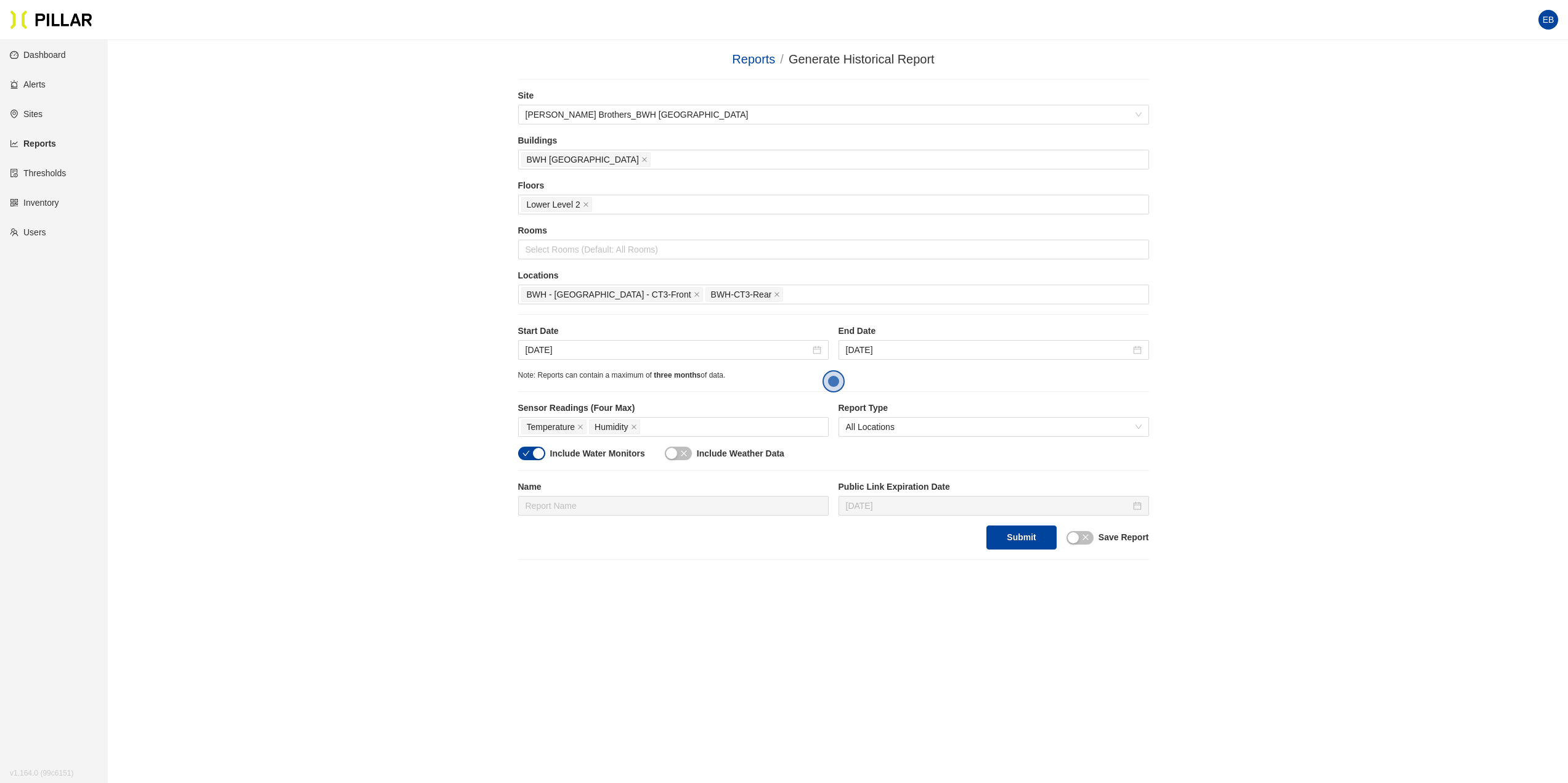
click at [391, 439] on div "Reports / Generate Historical Report / Site [PERSON_NAME] Brothers_BWH Boston B…" at bounding box center [833, 305] width 1390 height 510
click at [542, 452] on div "button" at bounding box center [538, 453] width 11 height 11
click at [1030, 537] on button "Submit" at bounding box center [1020, 537] width 70 height 24
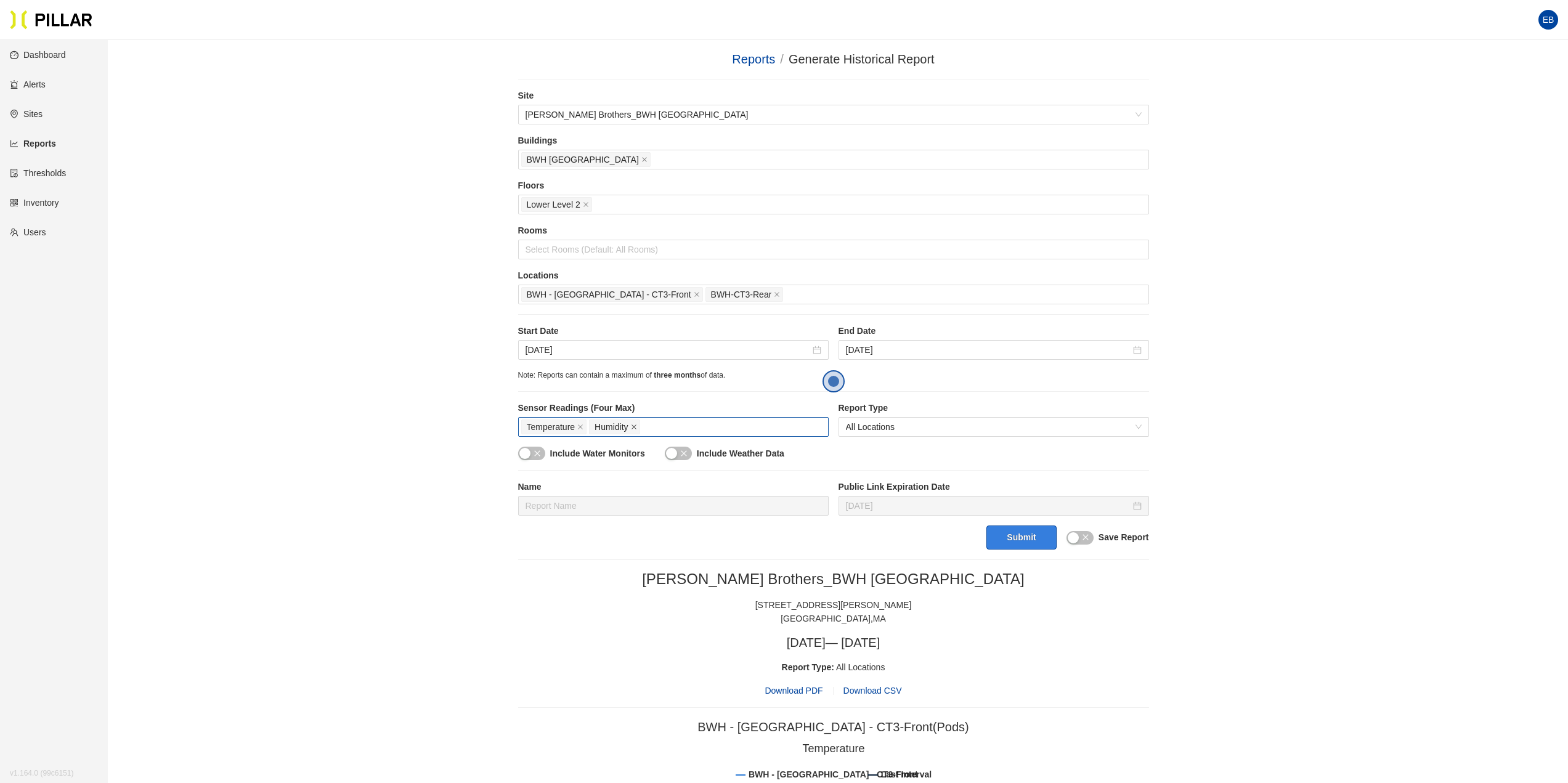
click at [632, 425] on icon "close" at bounding box center [634, 427] width 6 height 6
click at [1011, 532] on button "Submit" at bounding box center [1020, 537] width 70 height 24
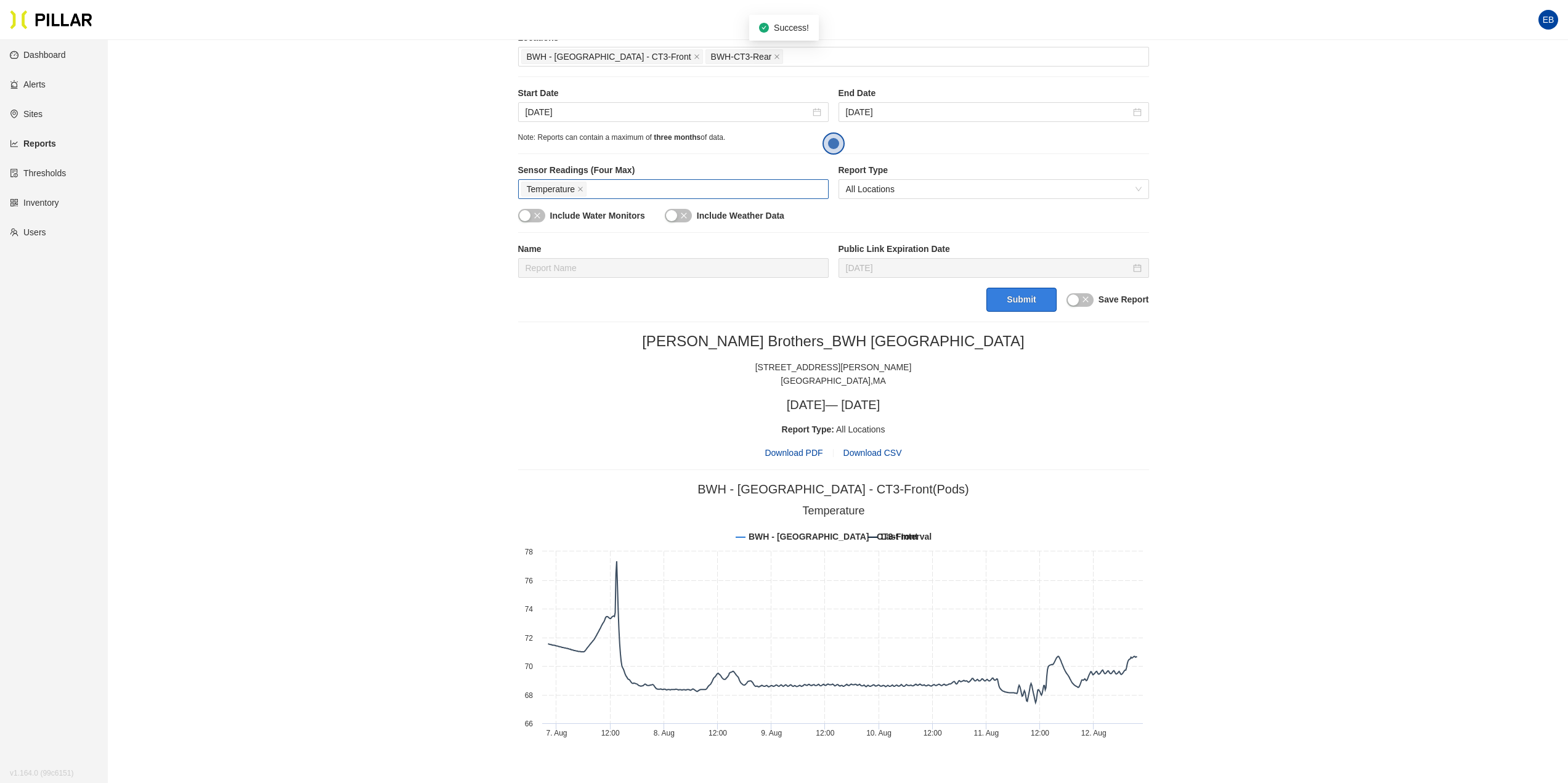
scroll to position [308, 0]
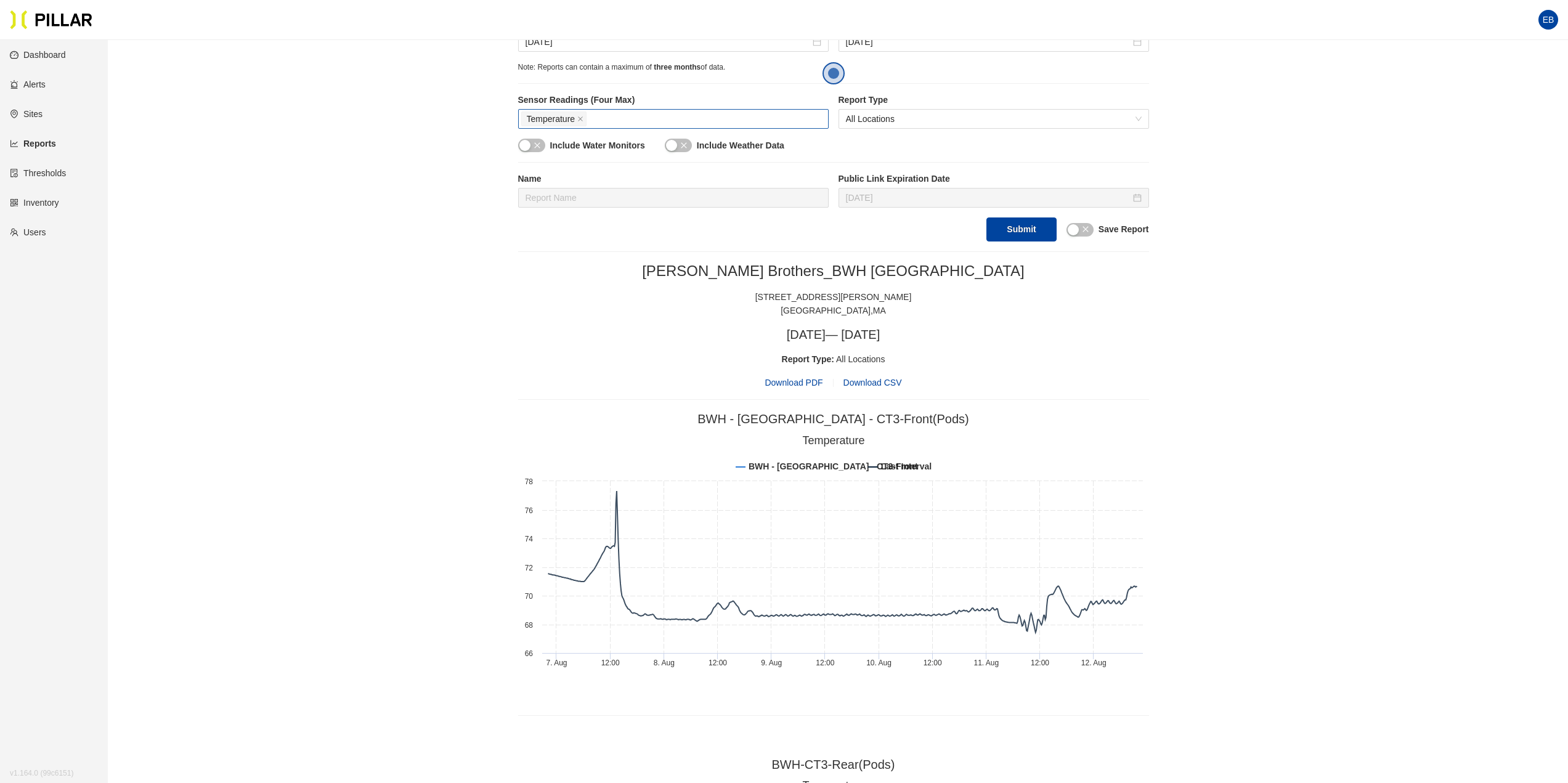
click at [876, 380] on span "Download CSV" at bounding box center [873, 382] width 59 height 10
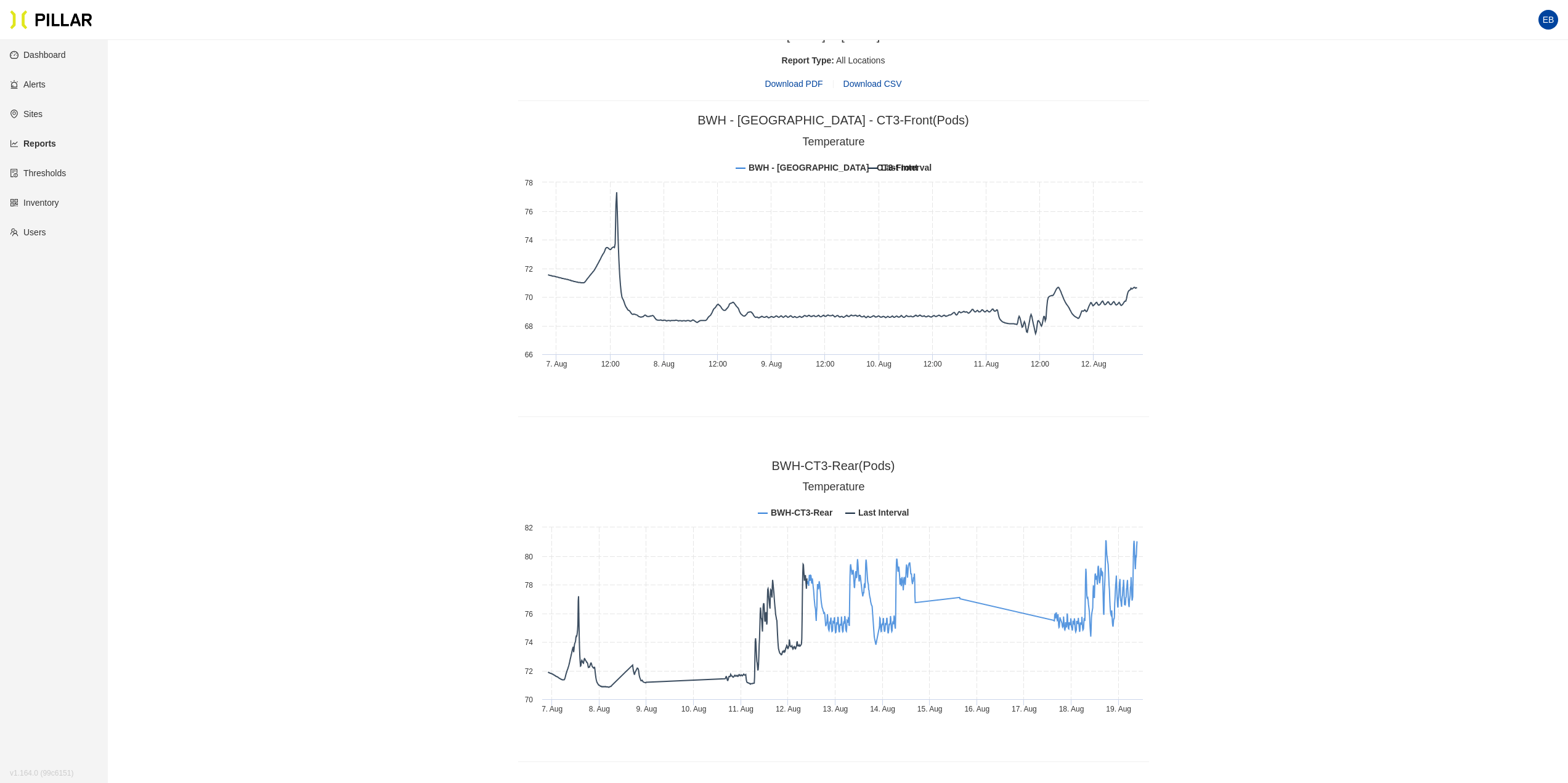
scroll to position [677, 0]
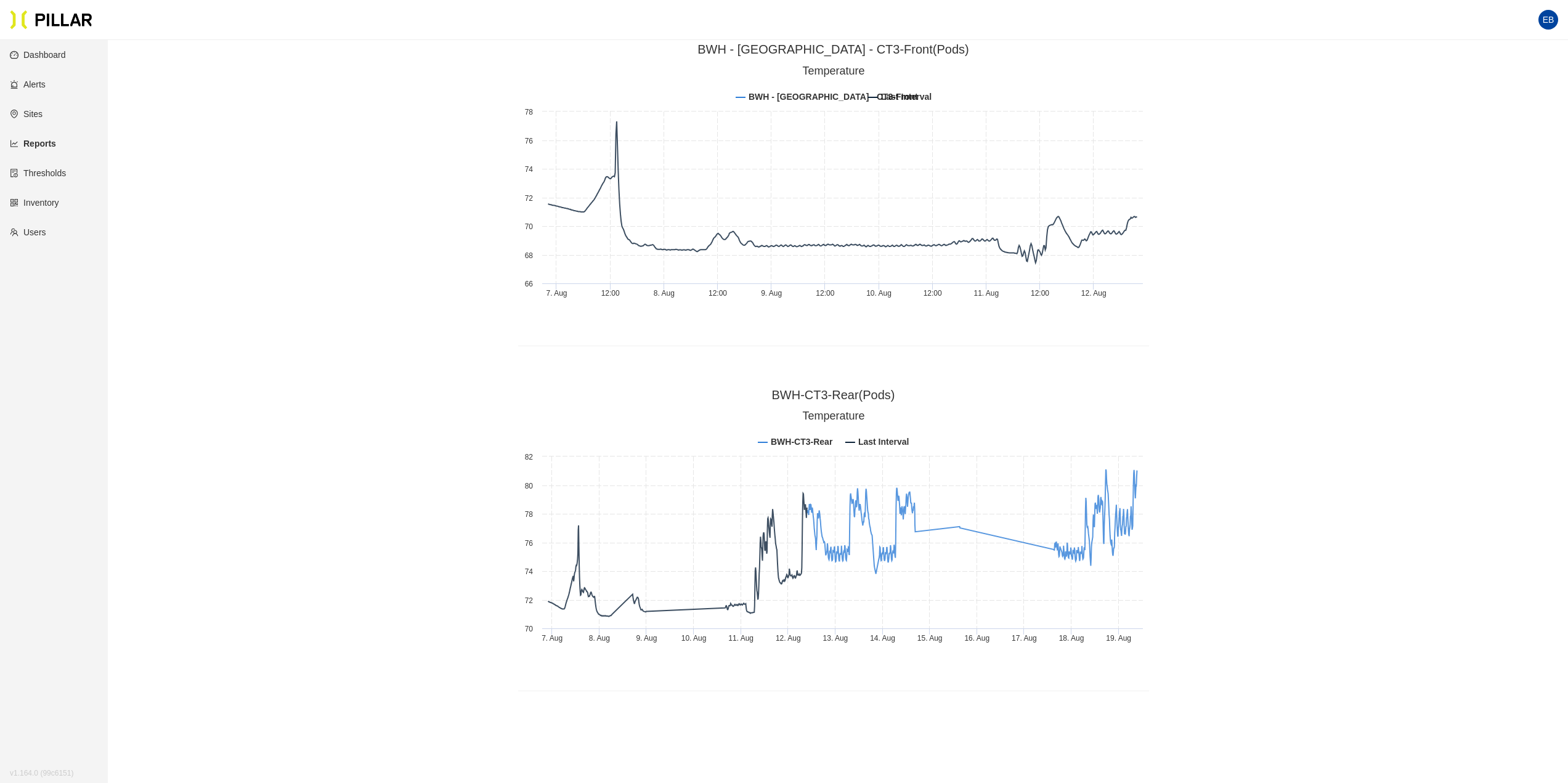
click at [1517, 468] on div "Reports / Generate Historical Report / Site [PERSON_NAME] Brothers_BWH Boston B…" at bounding box center [833, 32] width 1390 height 1318
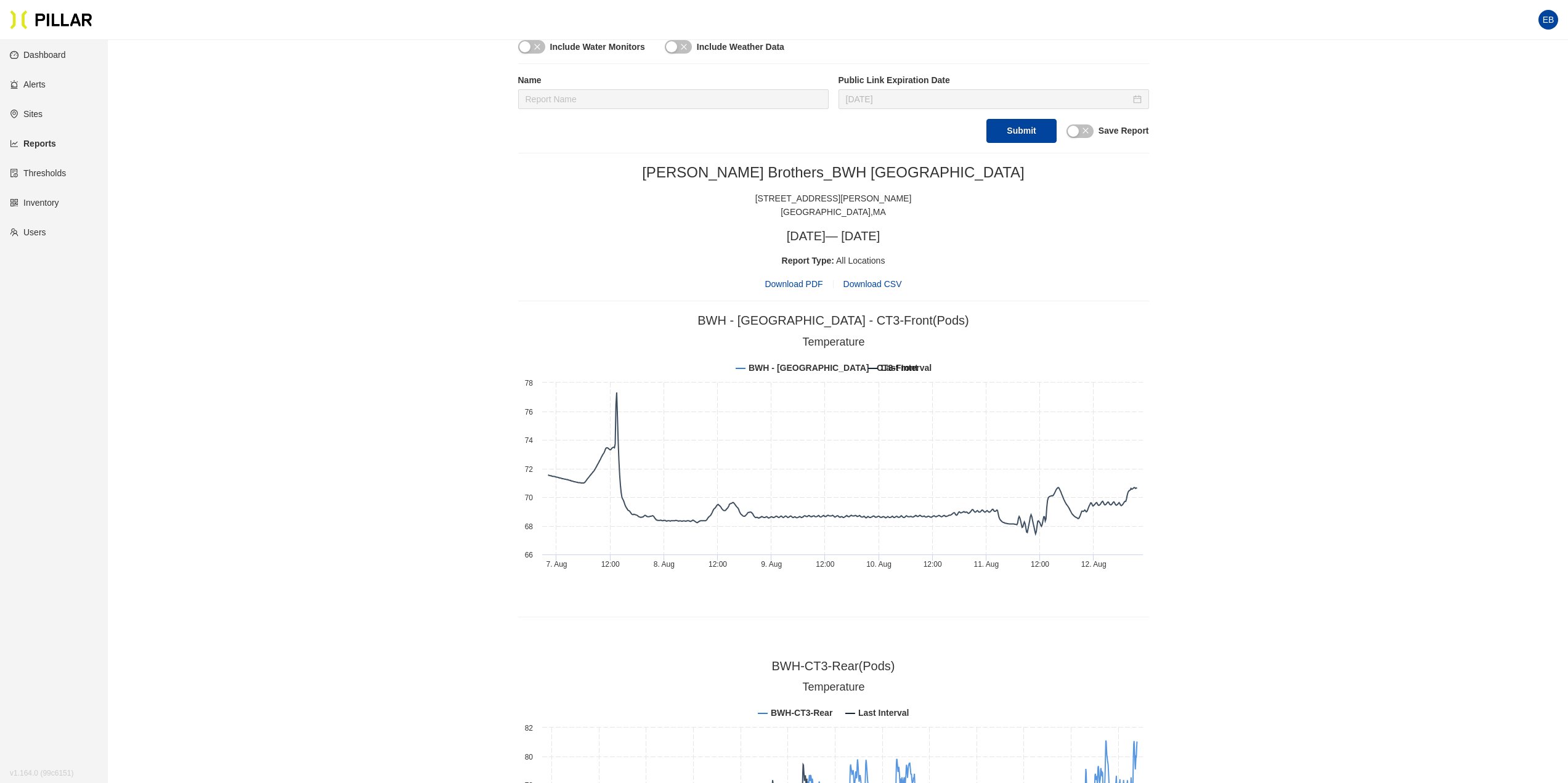
scroll to position [229, 0]
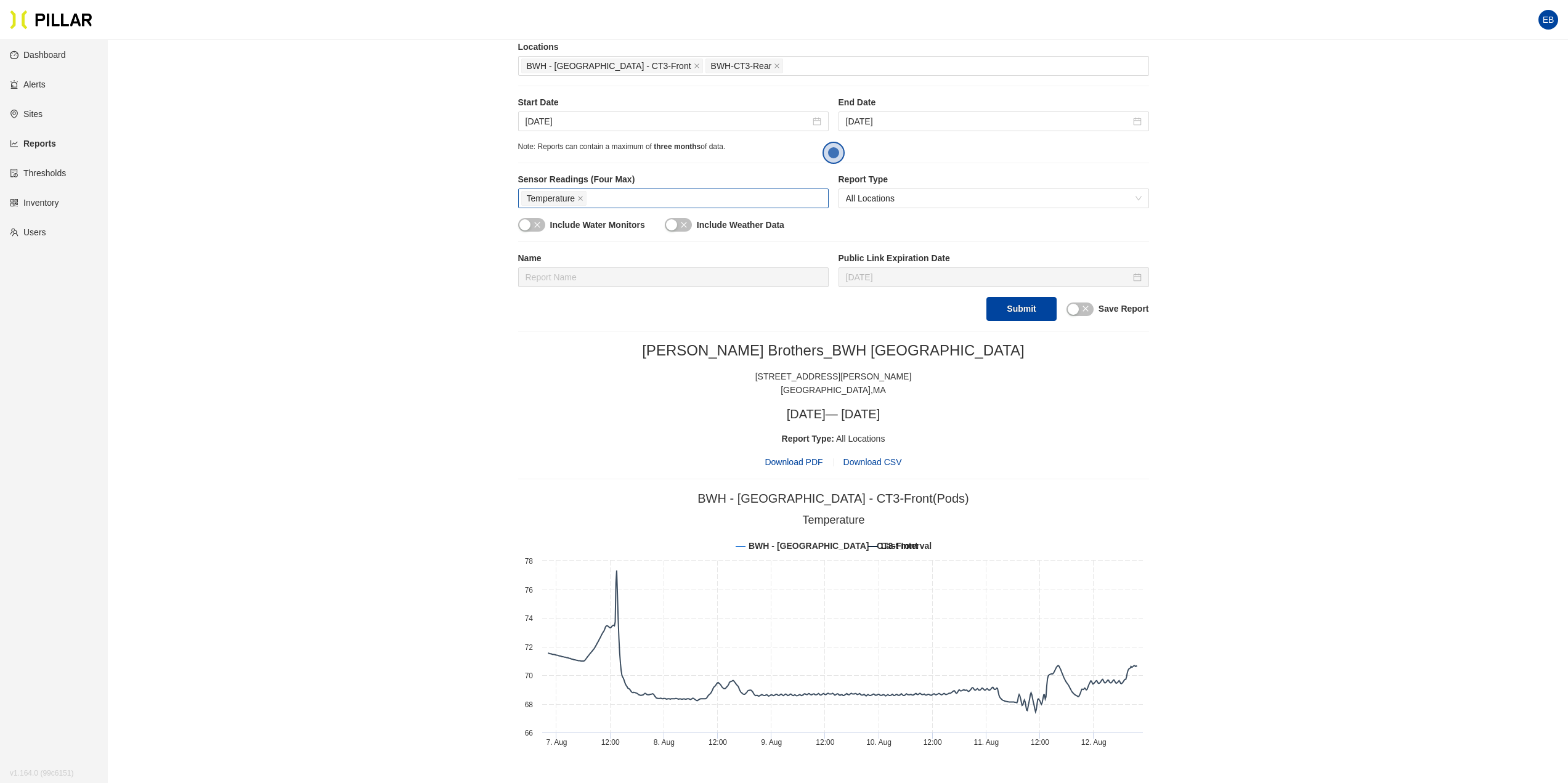
click at [795, 463] on span "Download PDF" at bounding box center [793, 462] width 58 height 14
